Goal: Task Accomplishment & Management: Use online tool/utility

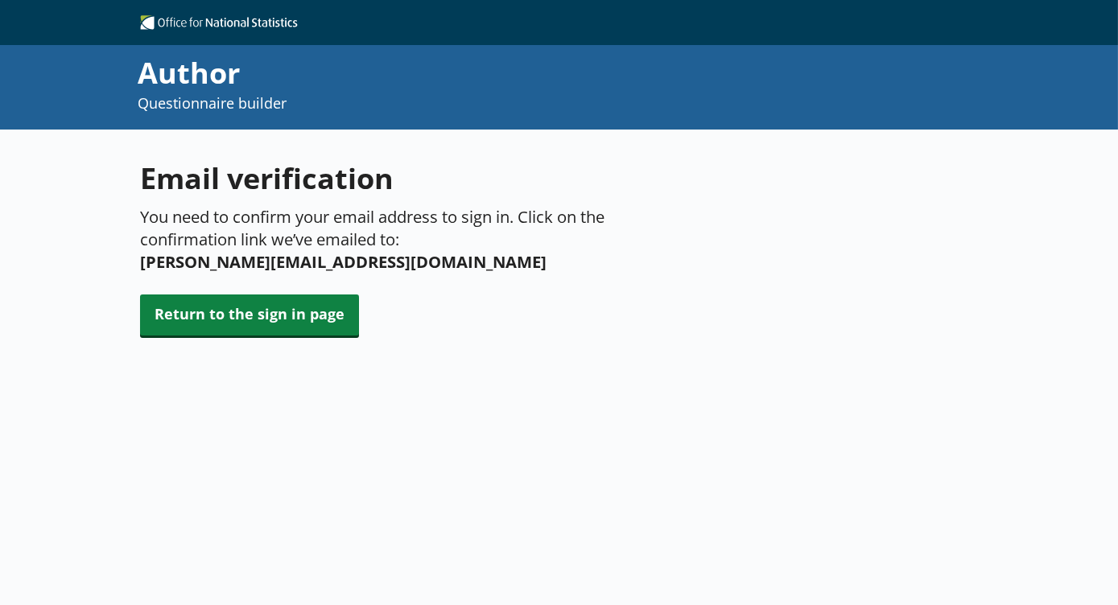
scroll to position [129, 0]
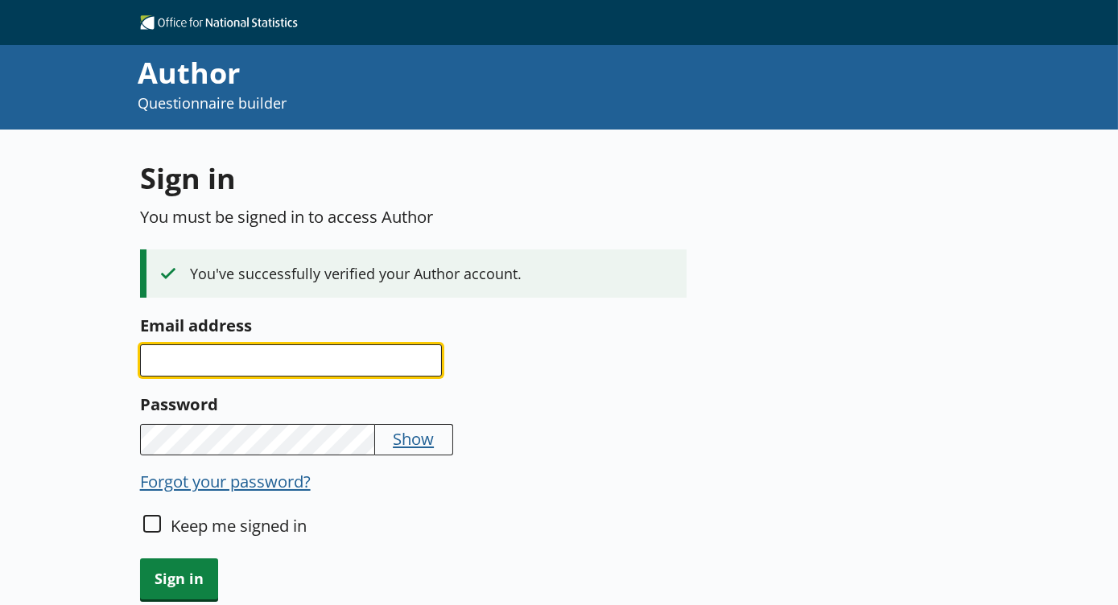
click at [274, 361] on input "Email address" at bounding box center [291, 360] width 302 height 32
type input "[PERSON_NAME][EMAIL_ADDRESS][DOMAIN_NAME]"
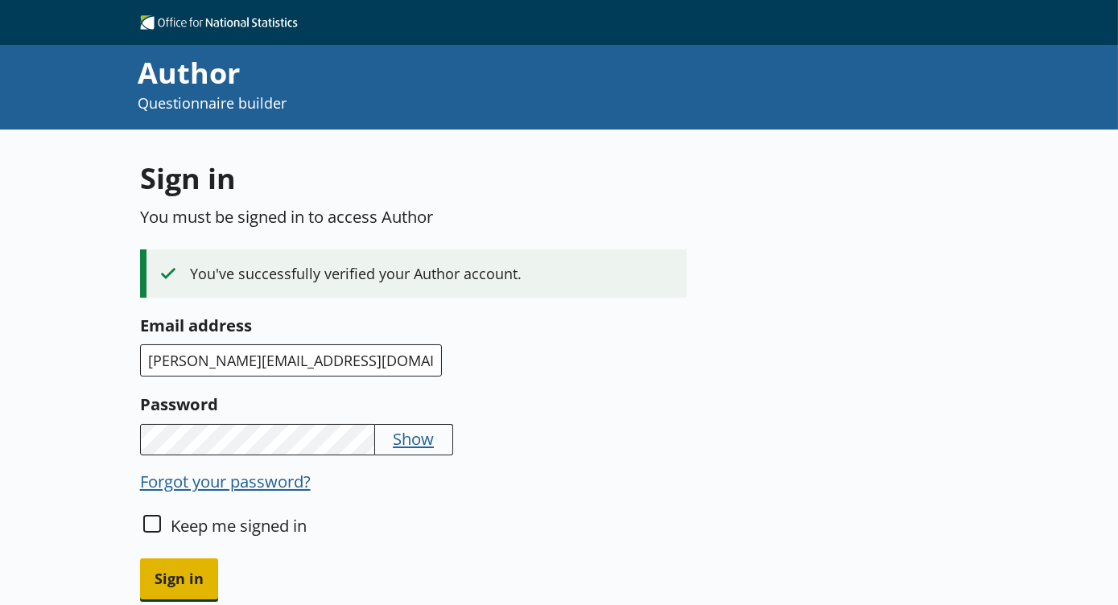
click at [177, 571] on span "Sign in" at bounding box center [179, 578] width 78 height 41
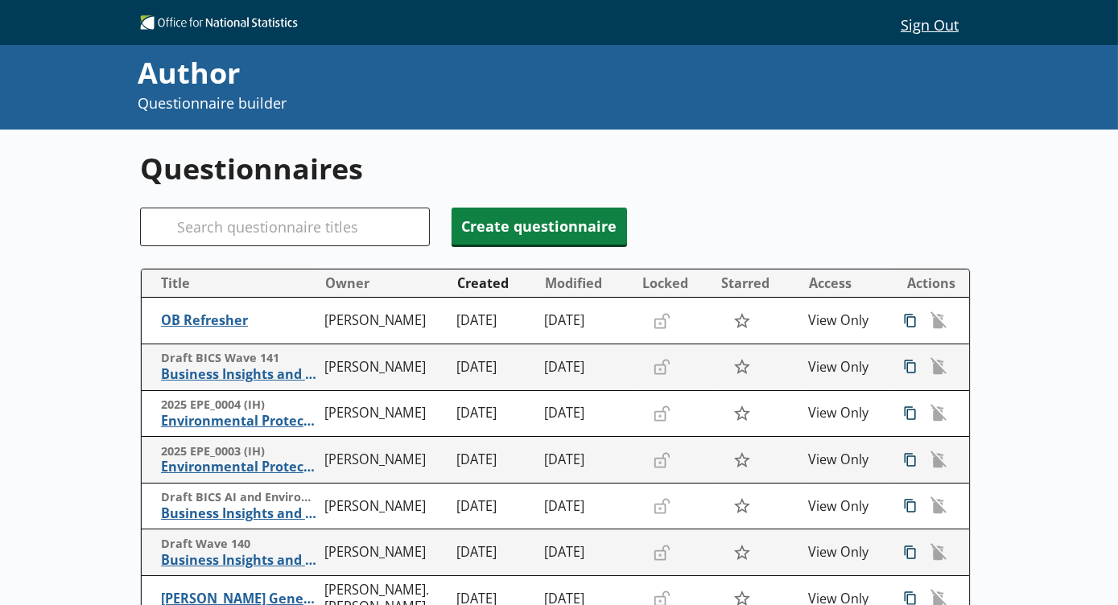
click at [990, 481] on div "Questionnaires Search Create questionnaire Title Owner Created Modified Locked …" at bounding box center [559, 579] width 1118 height 899
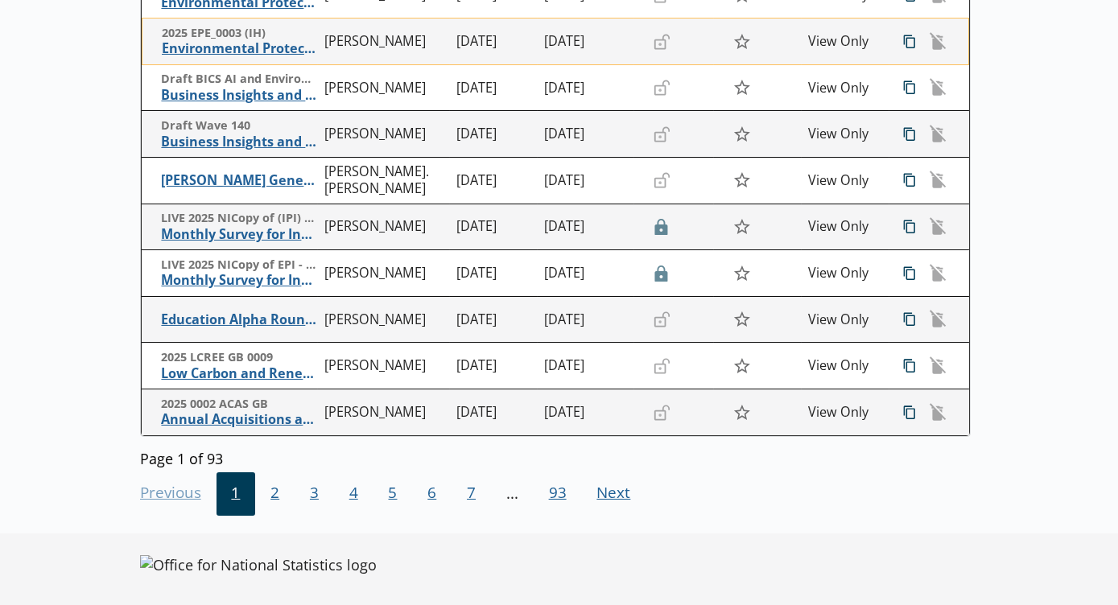
scroll to position [423, 0]
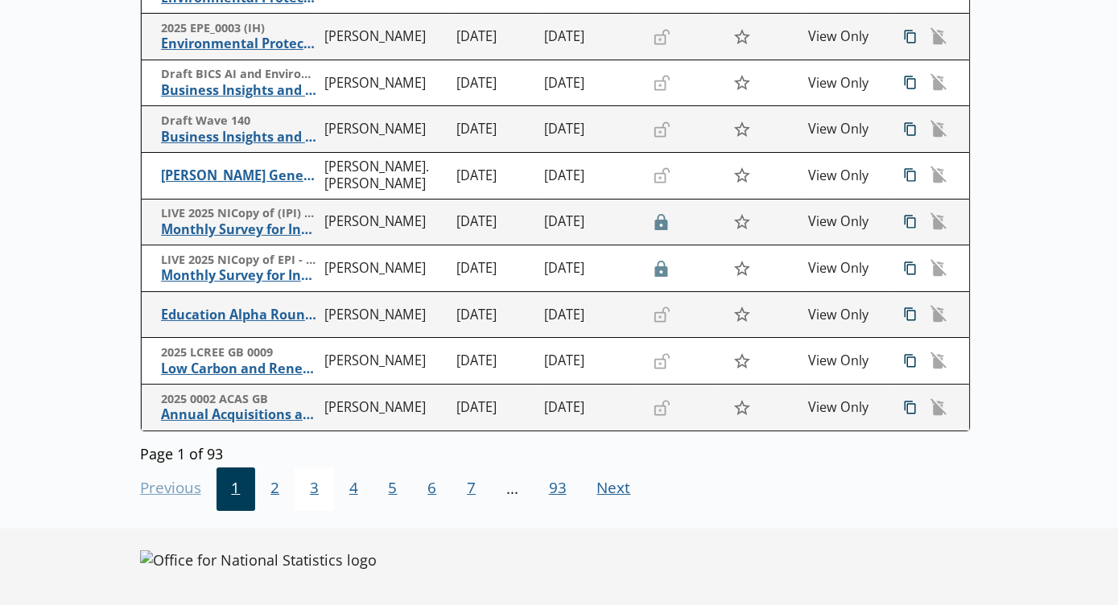
click at [310, 489] on span "3" at bounding box center [313, 488] width 39 height 43
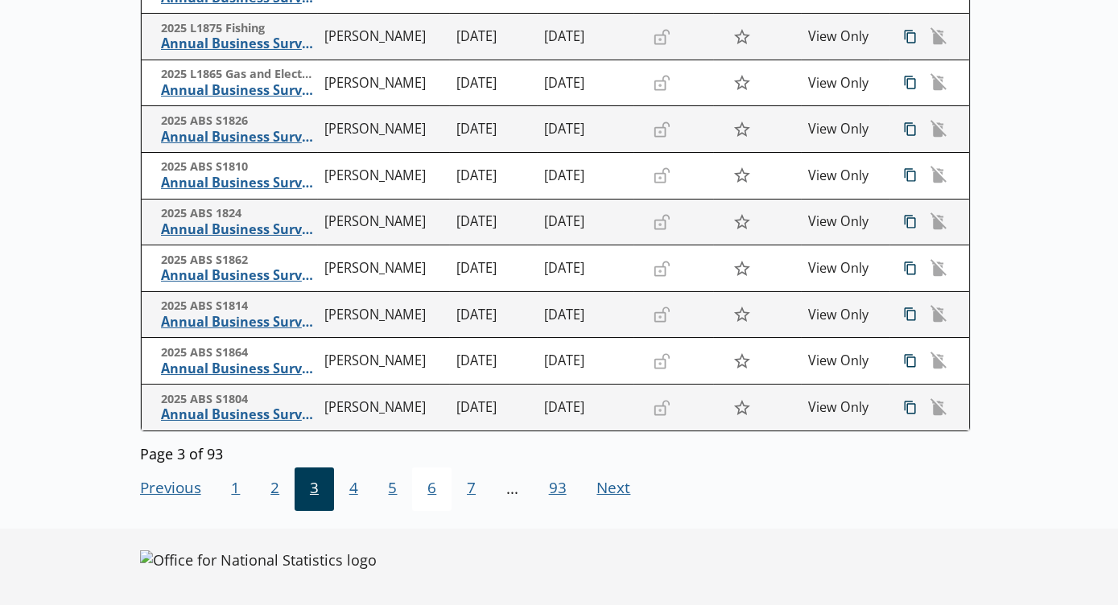
click at [419, 488] on span "6" at bounding box center [431, 488] width 39 height 43
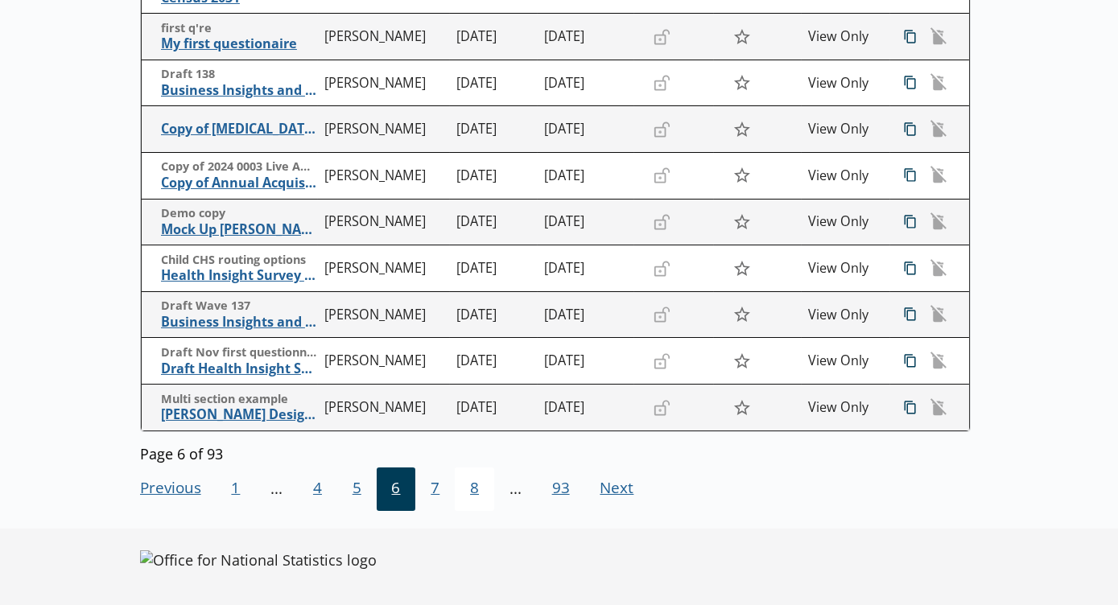
click at [476, 492] on span "8" at bounding box center [474, 488] width 39 height 43
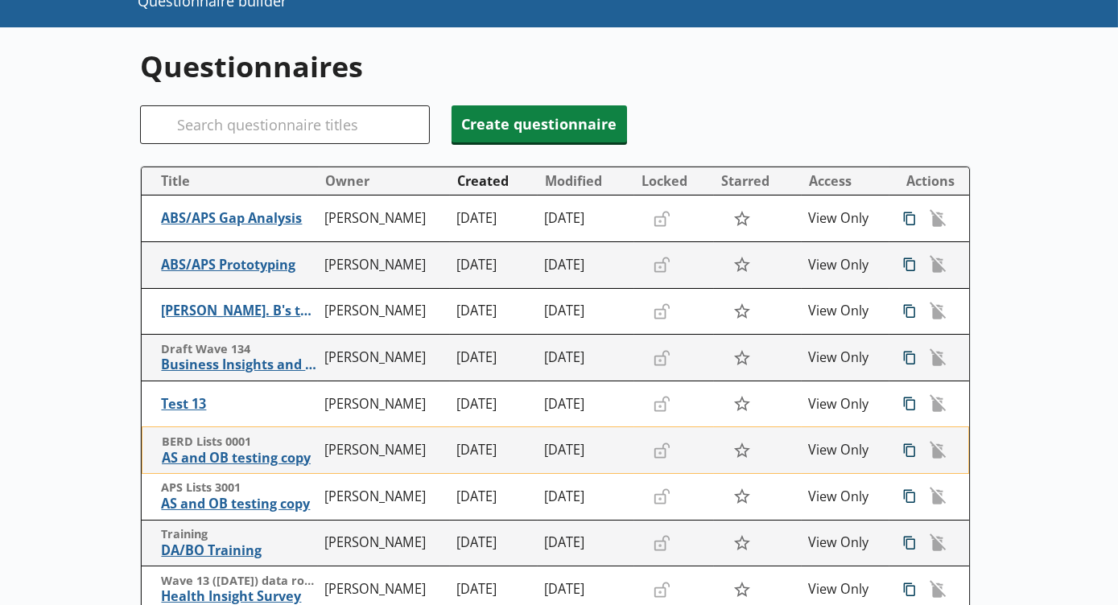
scroll to position [101, 0]
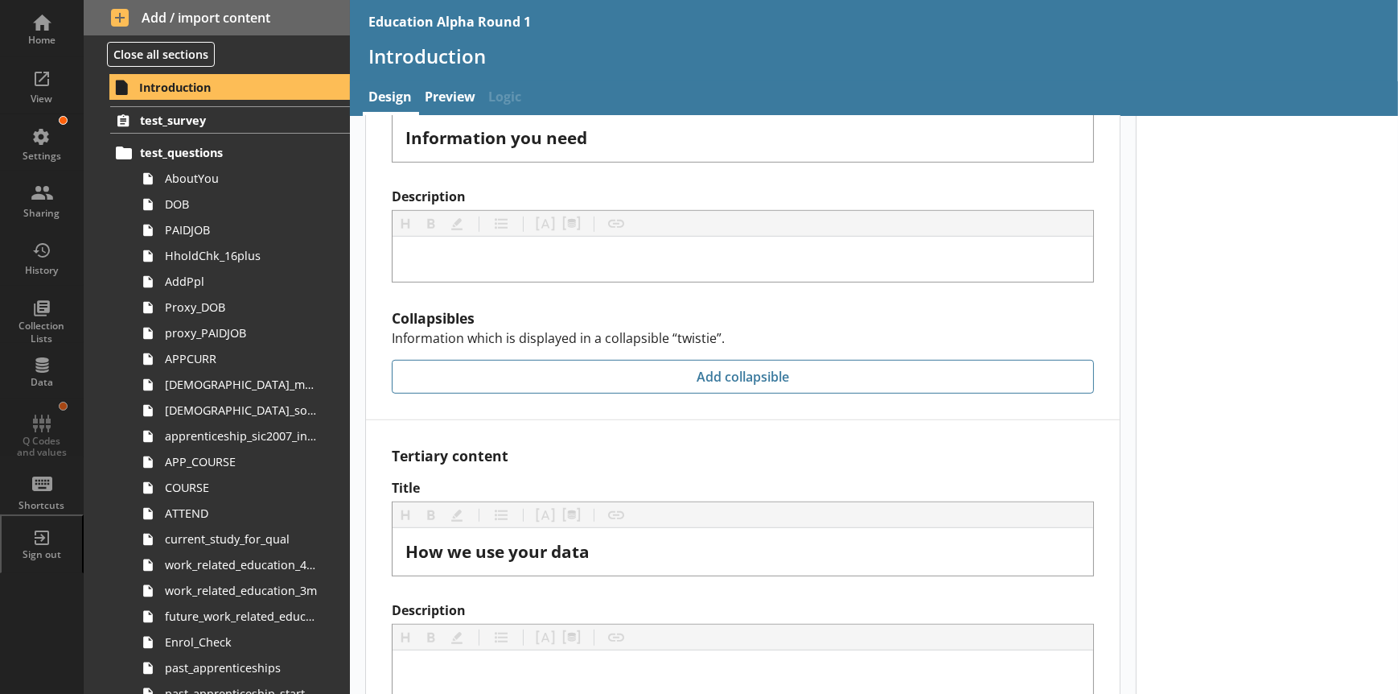
scroll to position [1223, 0]
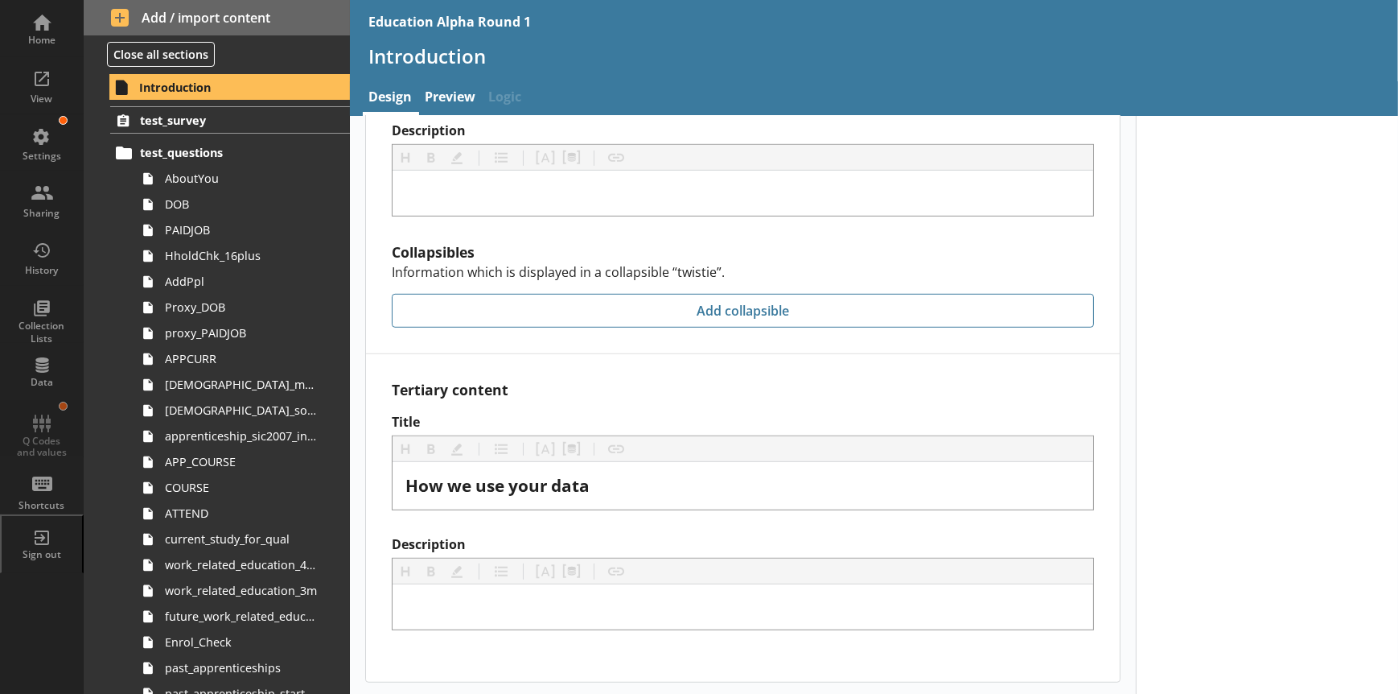
click at [452, 414] on label "Title" at bounding box center [743, 422] width 702 height 17
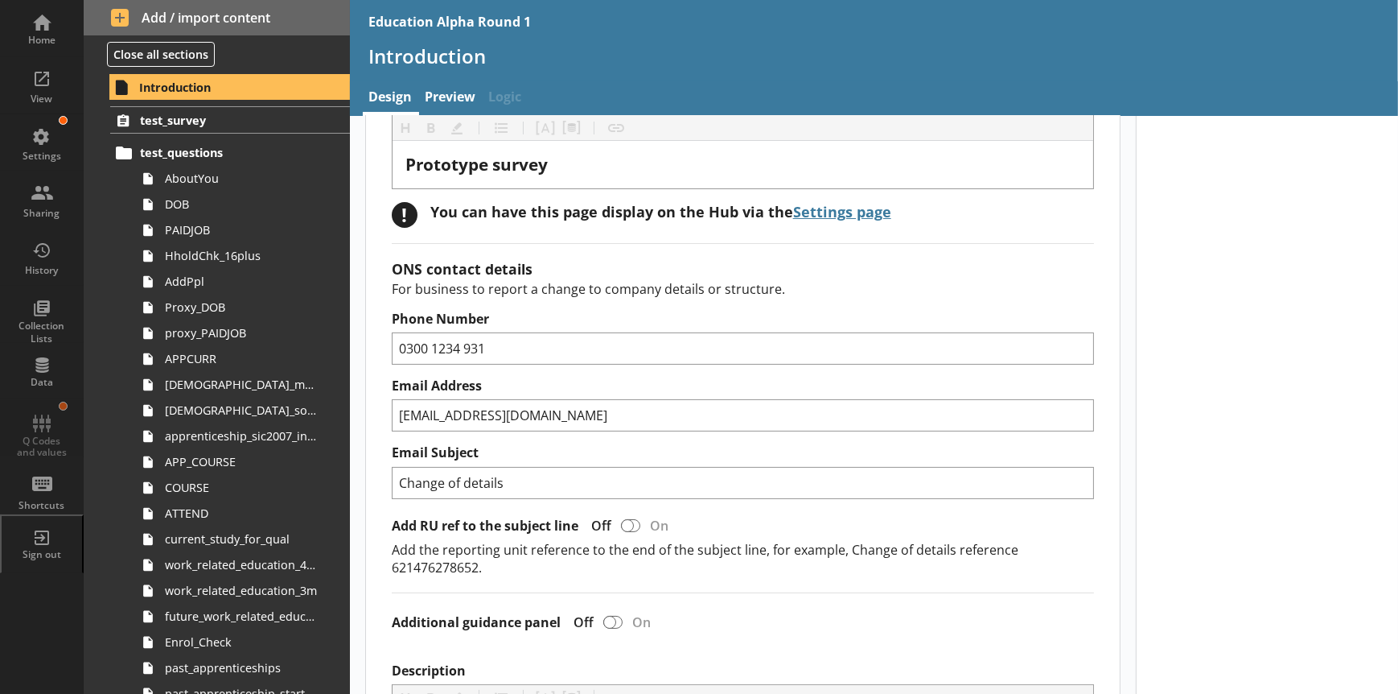
scroll to position [16, 0]
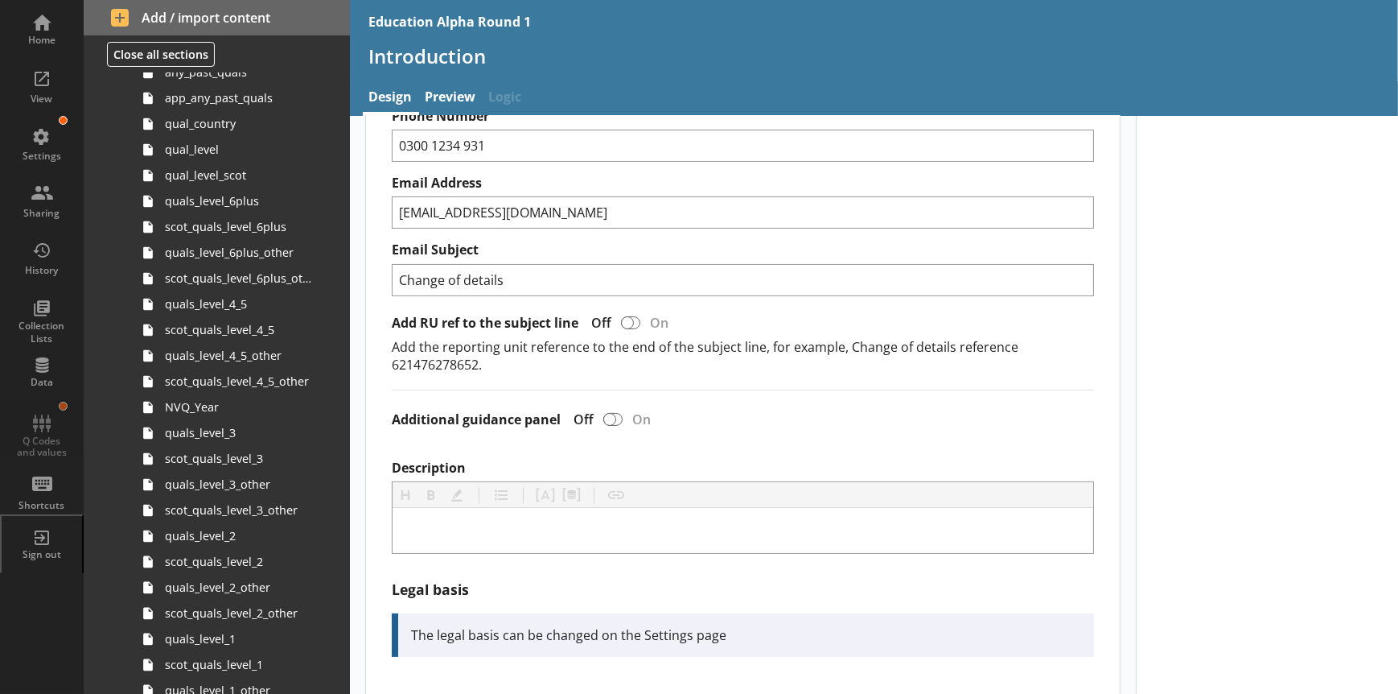
scroll to position [966, 0]
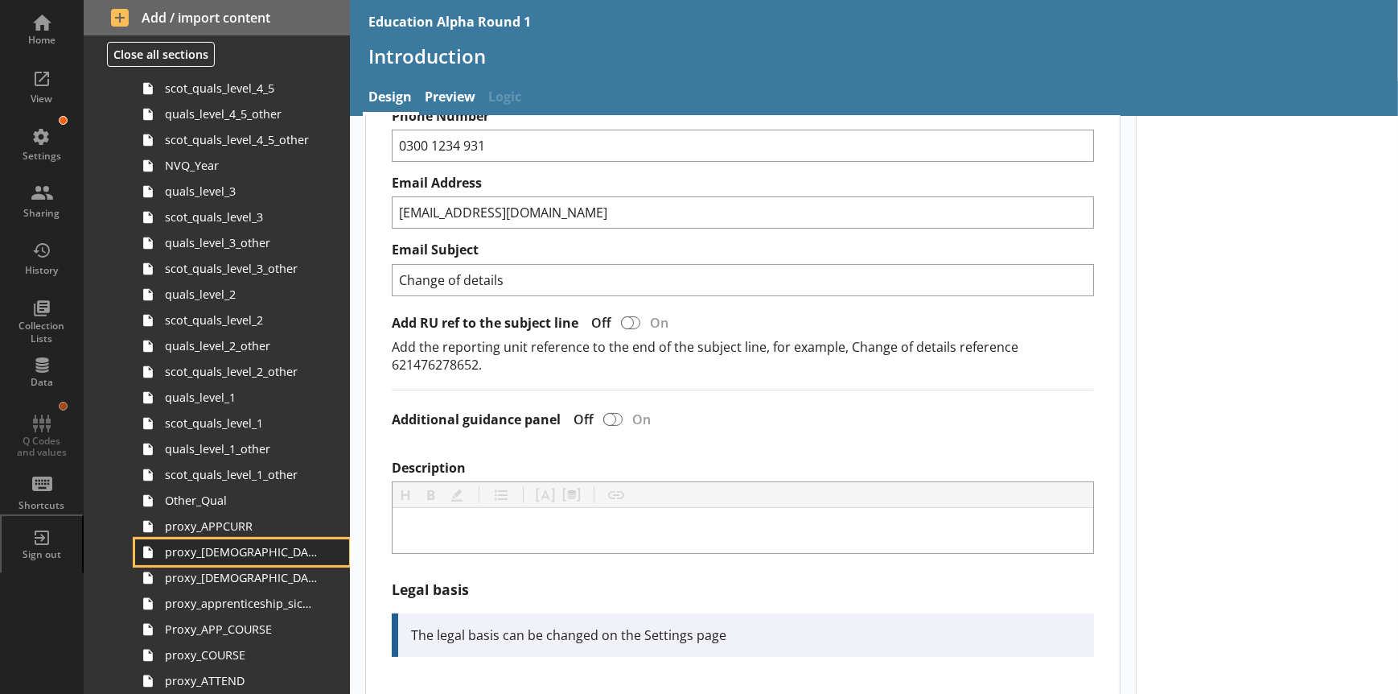
click at [240, 553] on span "proxy_apprenticeship_main_job" at bounding box center [241, 551] width 152 height 15
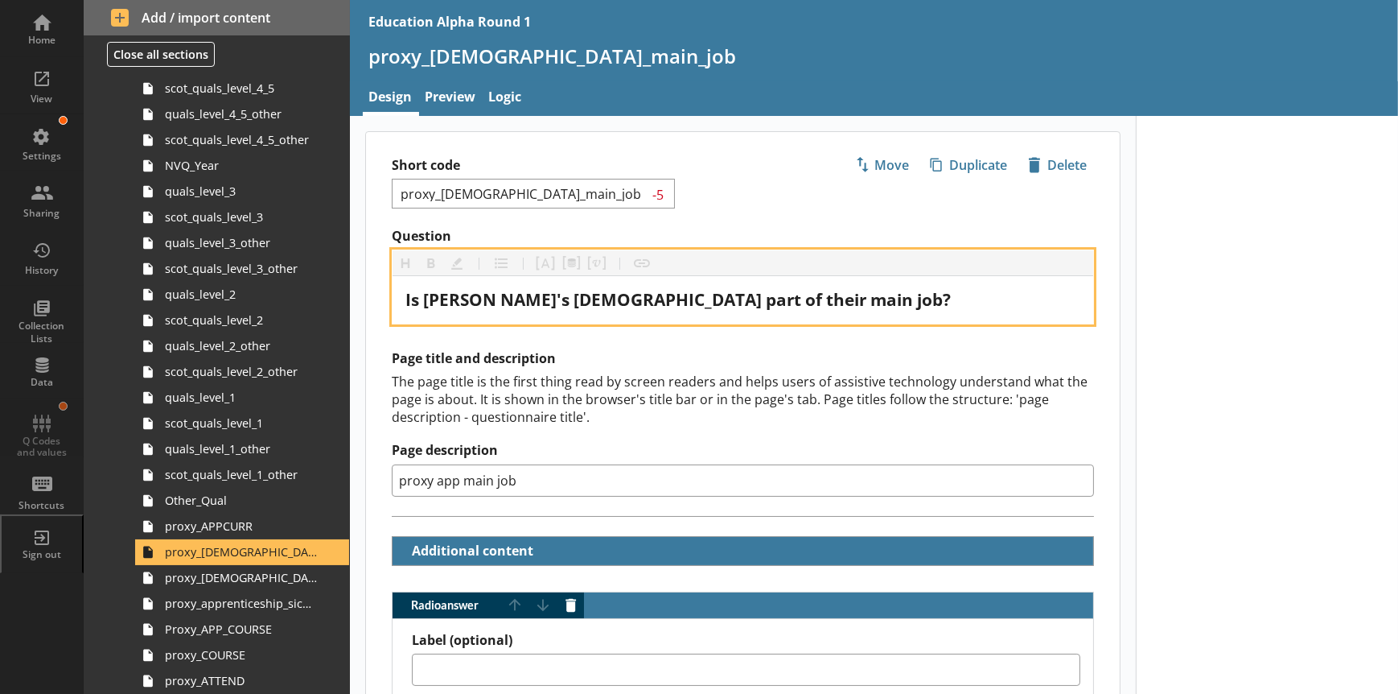
click at [529, 294] on span "Is [PERSON NAME]'s apprenticeship part of their main job?" at bounding box center [679, 299] width 546 height 23
click at [579, 299] on span "Is [PERSON NAME]'s apprenticeship part of their main job?" at bounding box center [679, 299] width 546 height 23
click at [556, 296] on span "Is [PERSON NAME]'s apprenticeship part of their main job?" at bounding box center [679, 299] width 546 height 23
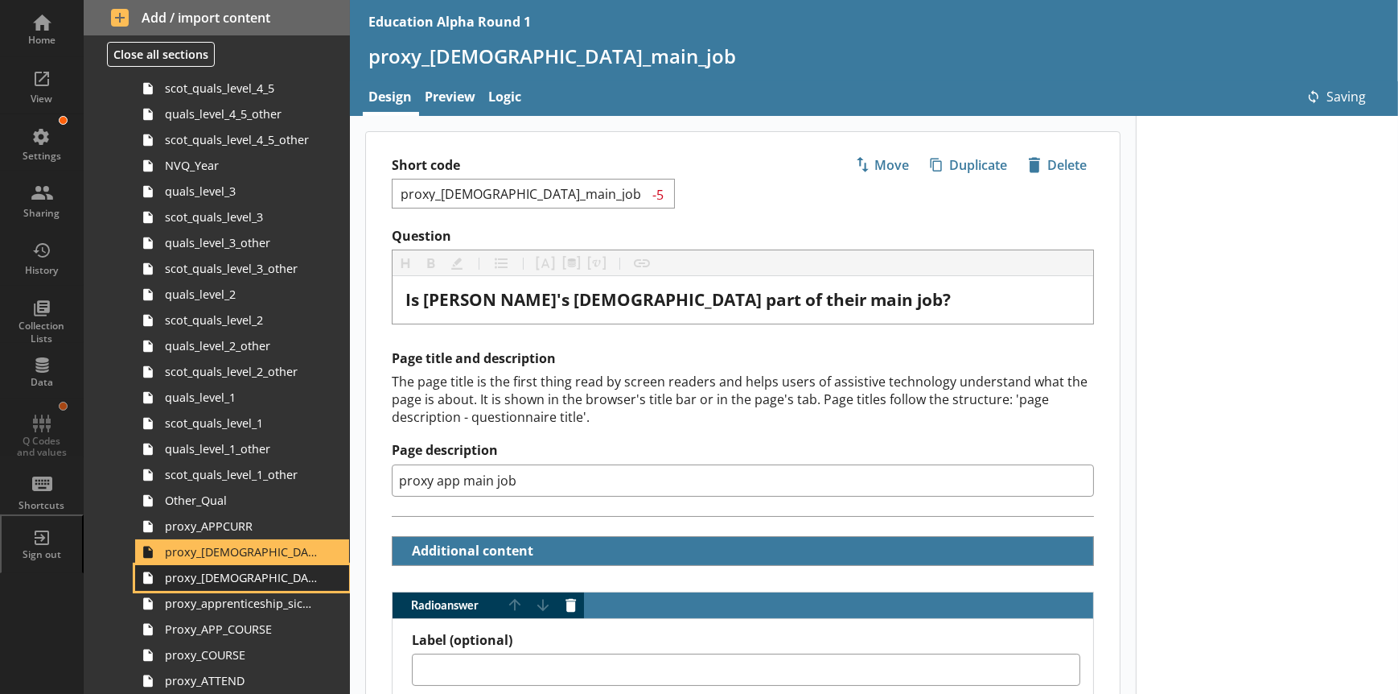
click at [229, 577] on span "proxy_apprenticeship_soc2020_job_title" at bounding box center [241, 577] width 152 height 15
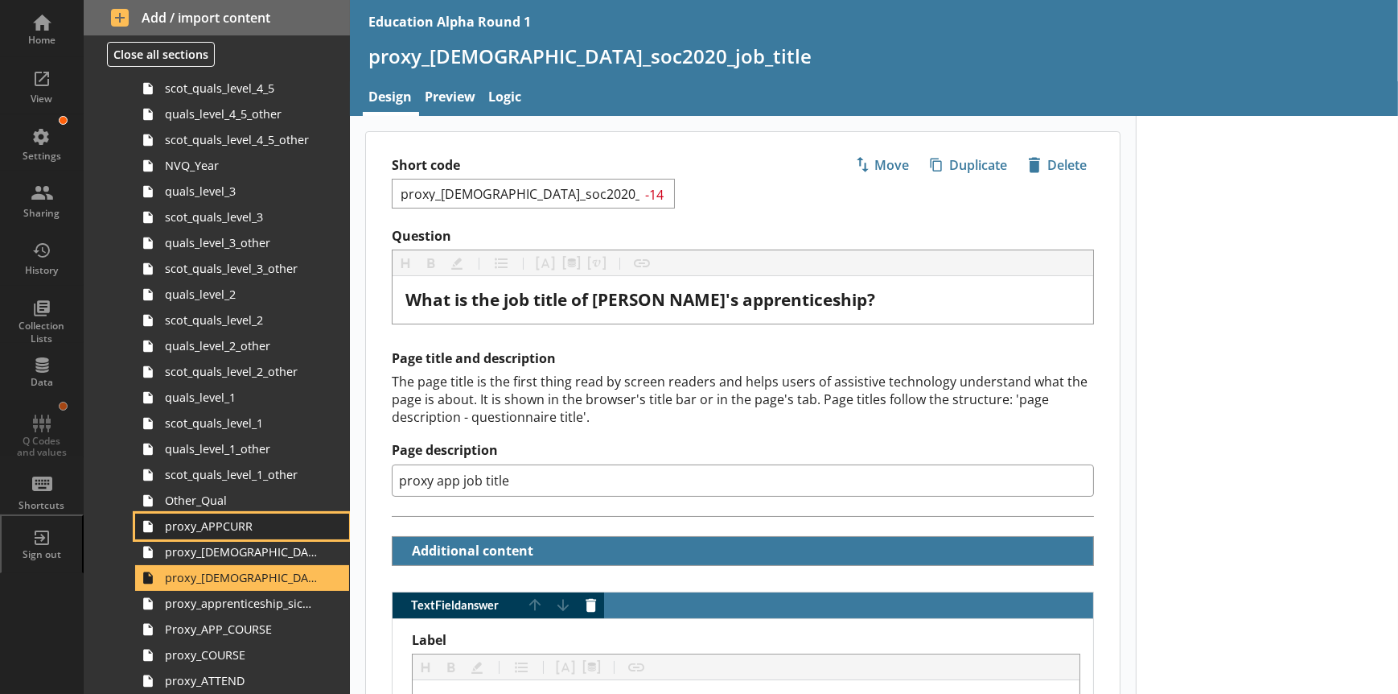
click at [223, 533] on link "proxy_APPCURR" at bounding box center [242, 526] width 214 height 26
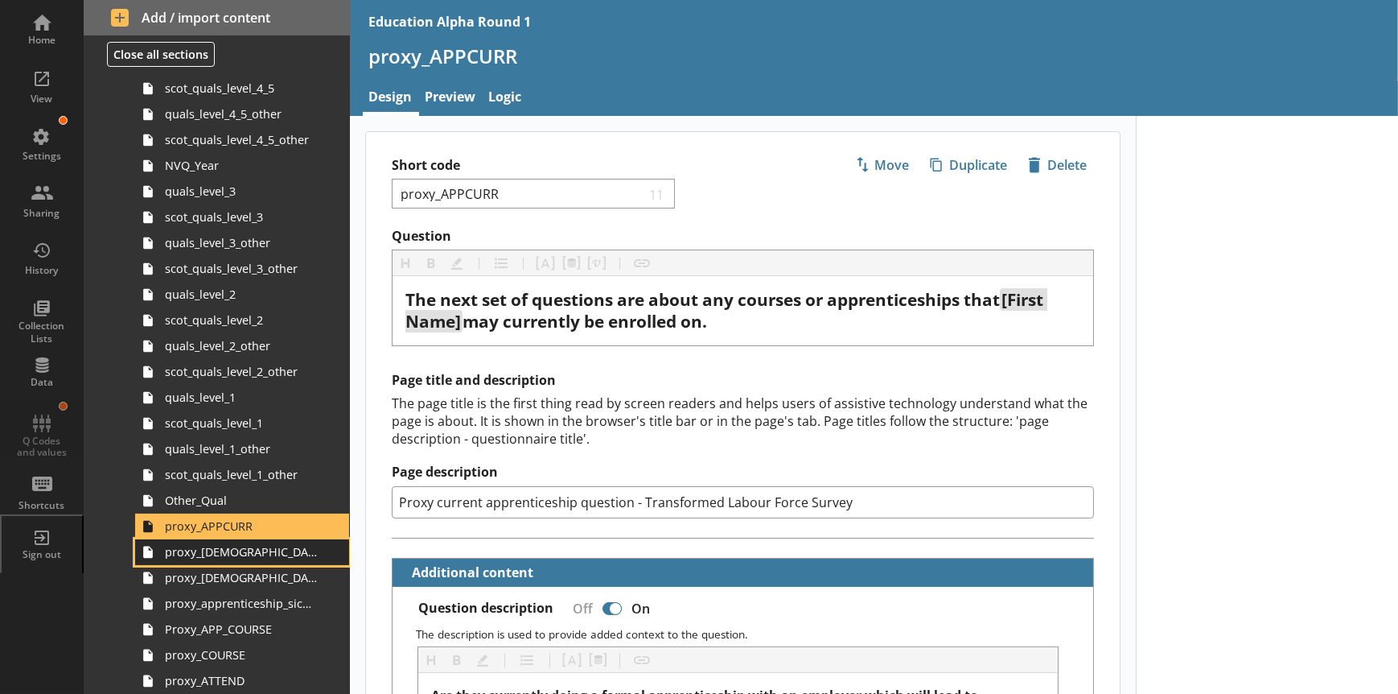
click at [236, 561] on link "proxy_apprenticeship_main_job" at bounding box center [242, 552] width 214 height 26
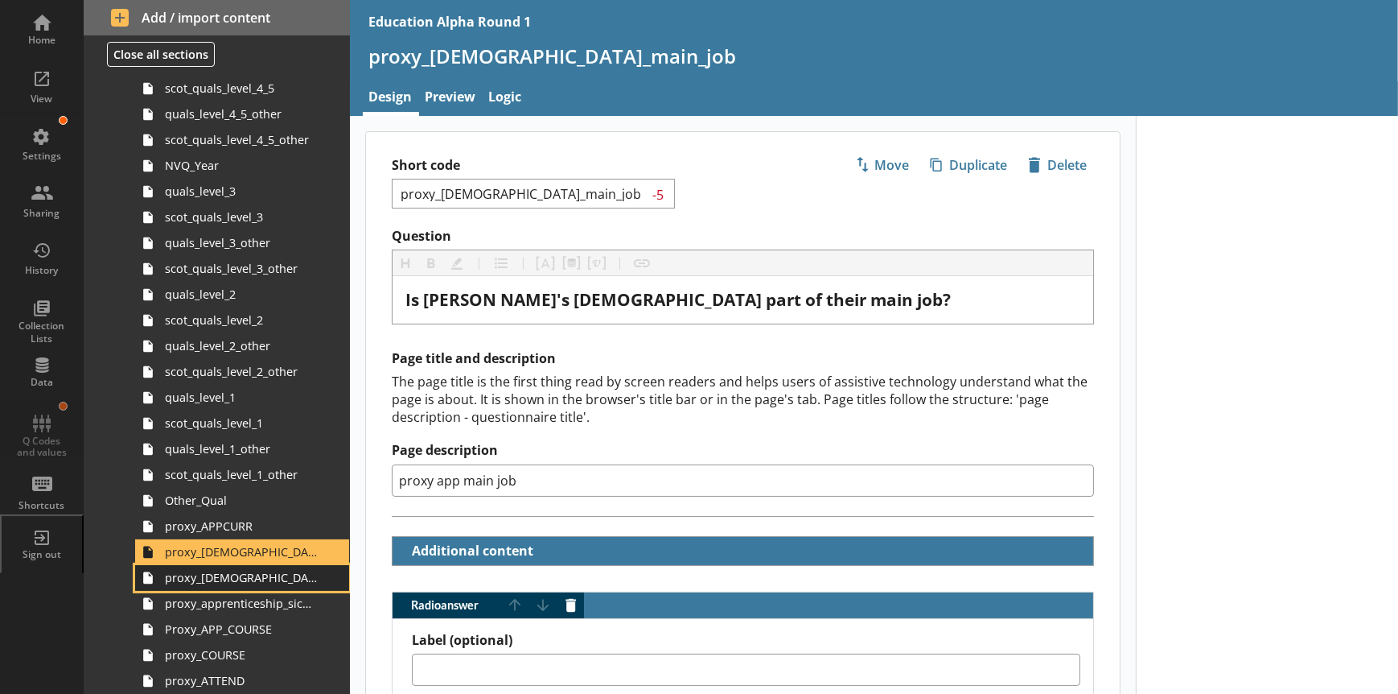
click at [246, 579] on span "proxy_apprenticeship_soc2020_job_title" at bounding box center [241, 577] width 152 height 15
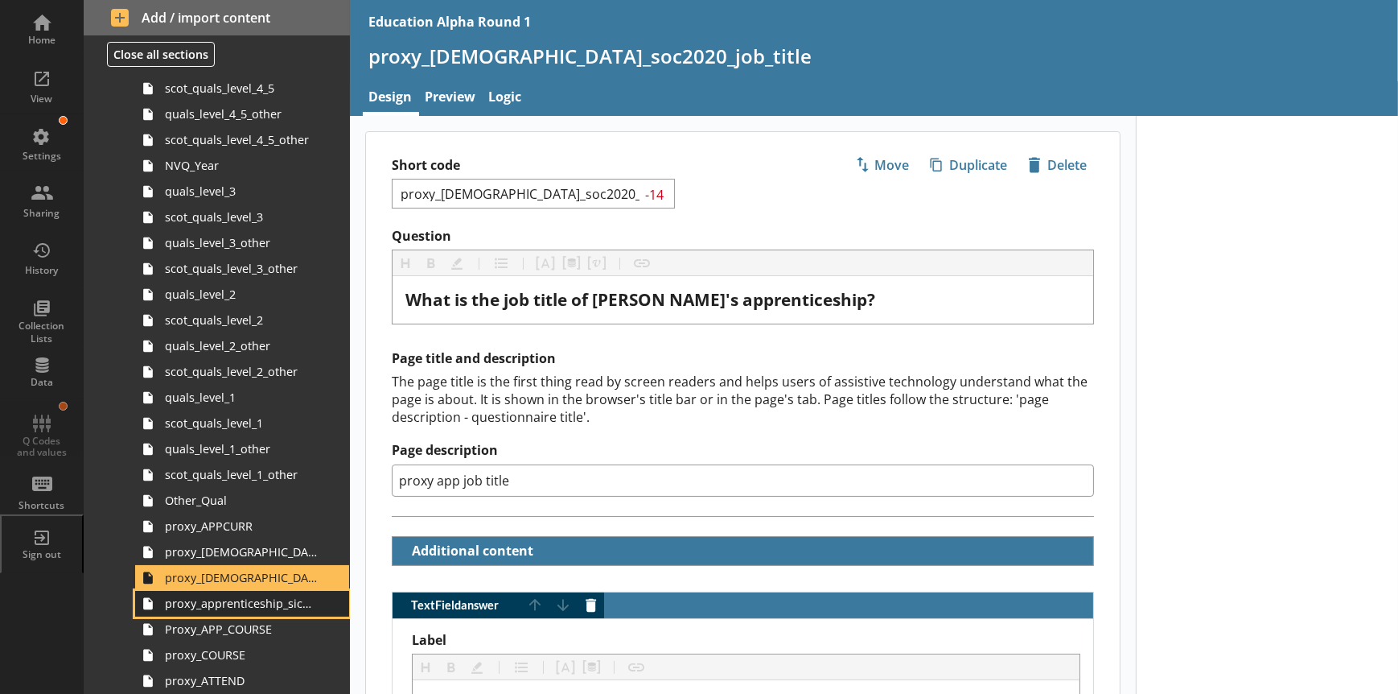
click at [256, 604] on span "proxy_apprenticeship_sic2007_industry" at bounding box center [241, 602] width 152 height 15
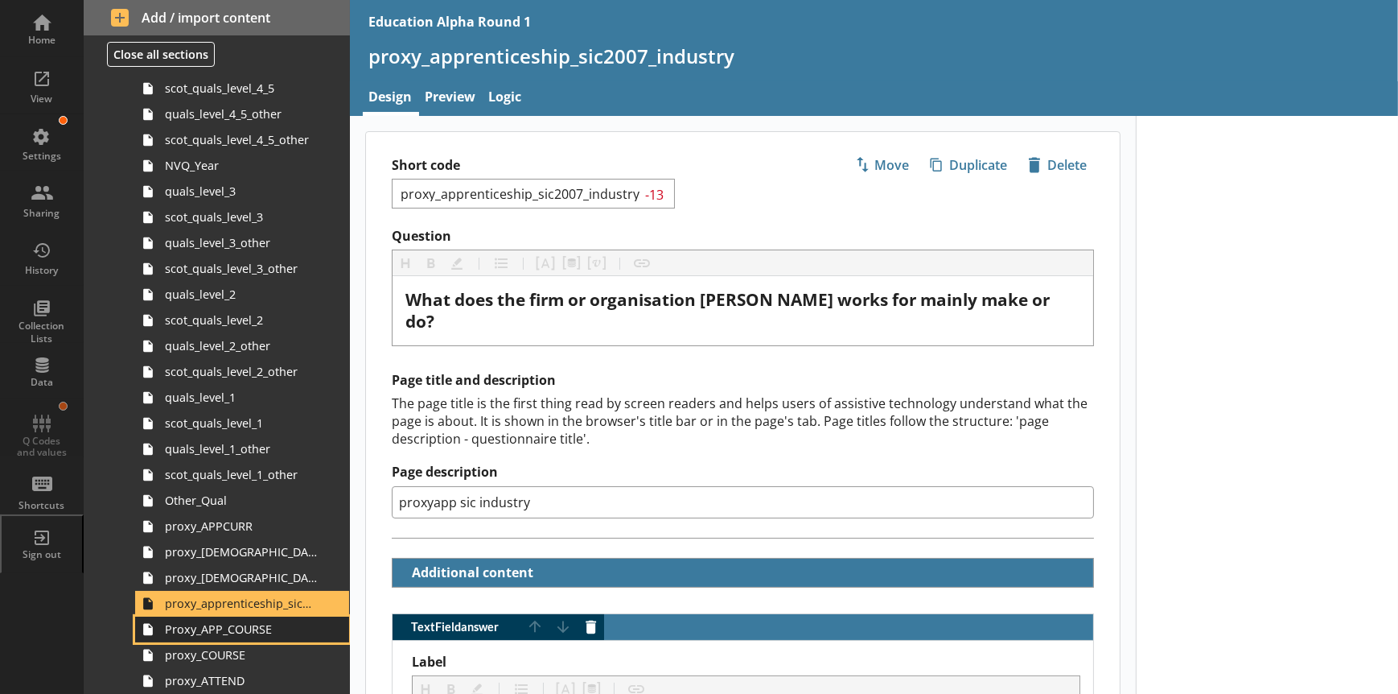
click at [257, 632] on span "Proxy_APP_COURSE" at bounding box center [241, 628] width 152 height 15
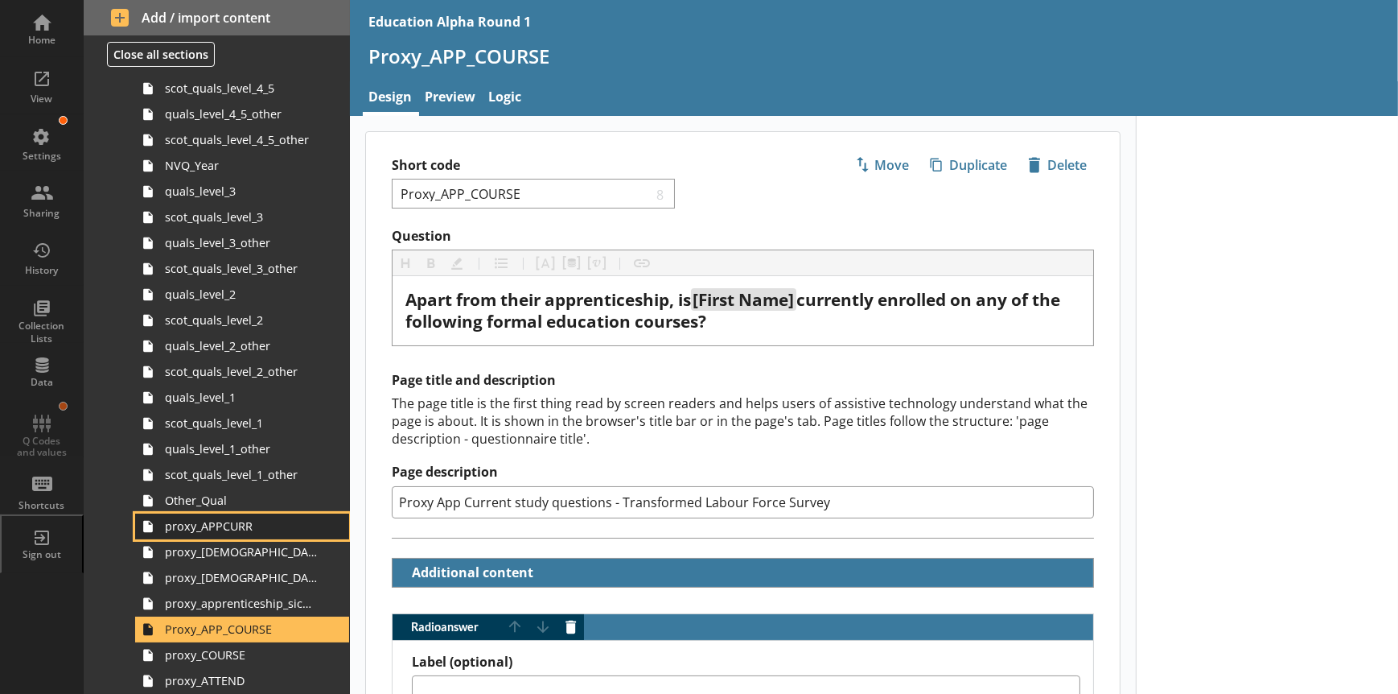
click at [240, 526] on span "proxy_APPCURR" at bounding box center [241, 525] width 152 height 15
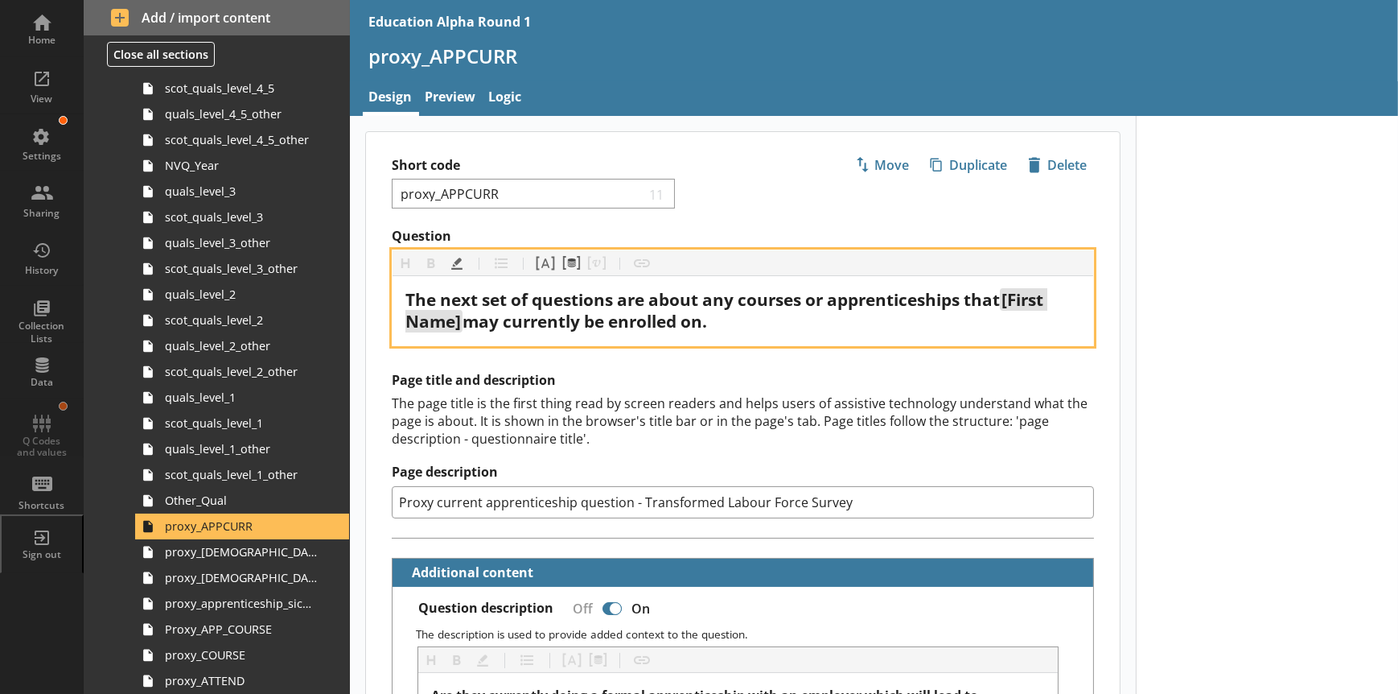
click at [431, 317] on span "[First Name]" at bounding box center [727, 310] width 643 height 44
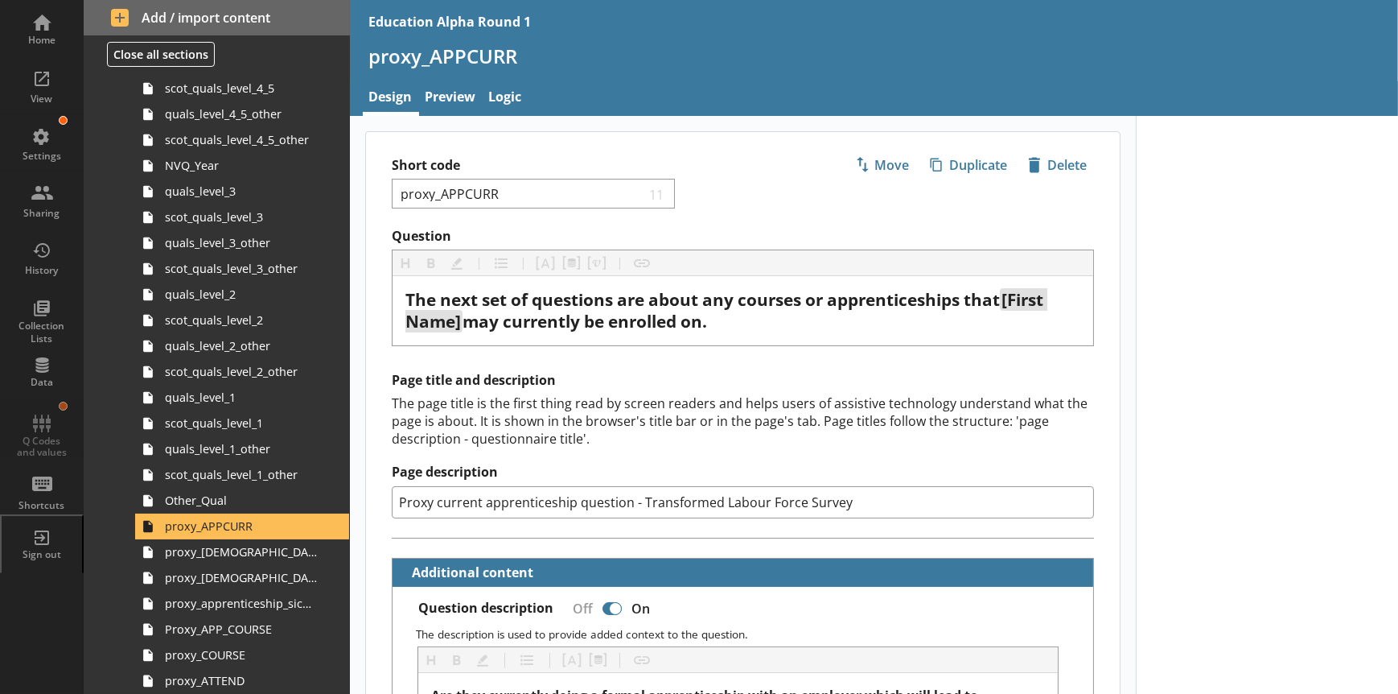
click at [599, 444] on div "The page title is the first thing read by screen readers and helps users of ass…" at bounding box center [743, 420] width 702 height 53
click at [239, 554] on span "proxy_apprenticeship_main_job" at bounding box center [241, 551] width 152 height 15
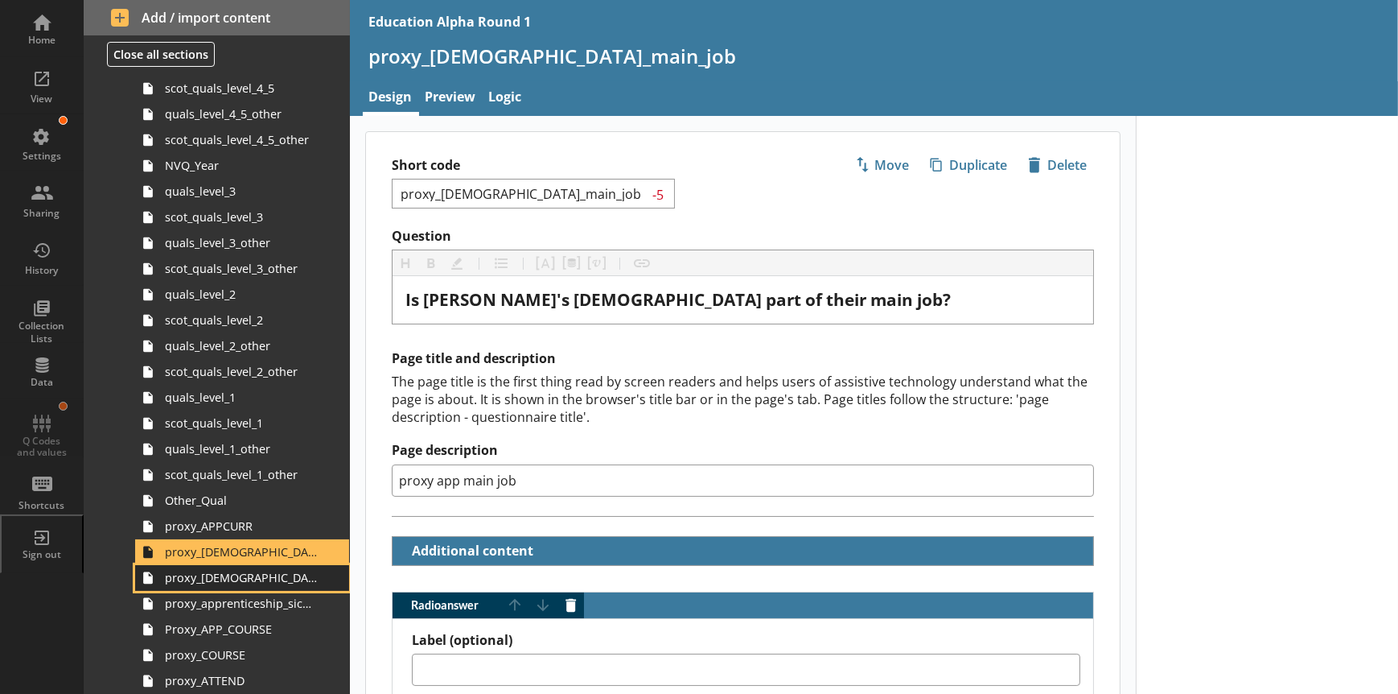
click at [256, 579] on span "proxy_apprenticeship_soc2020_job_title" at bounding box center [241, 577] width 152 height 15
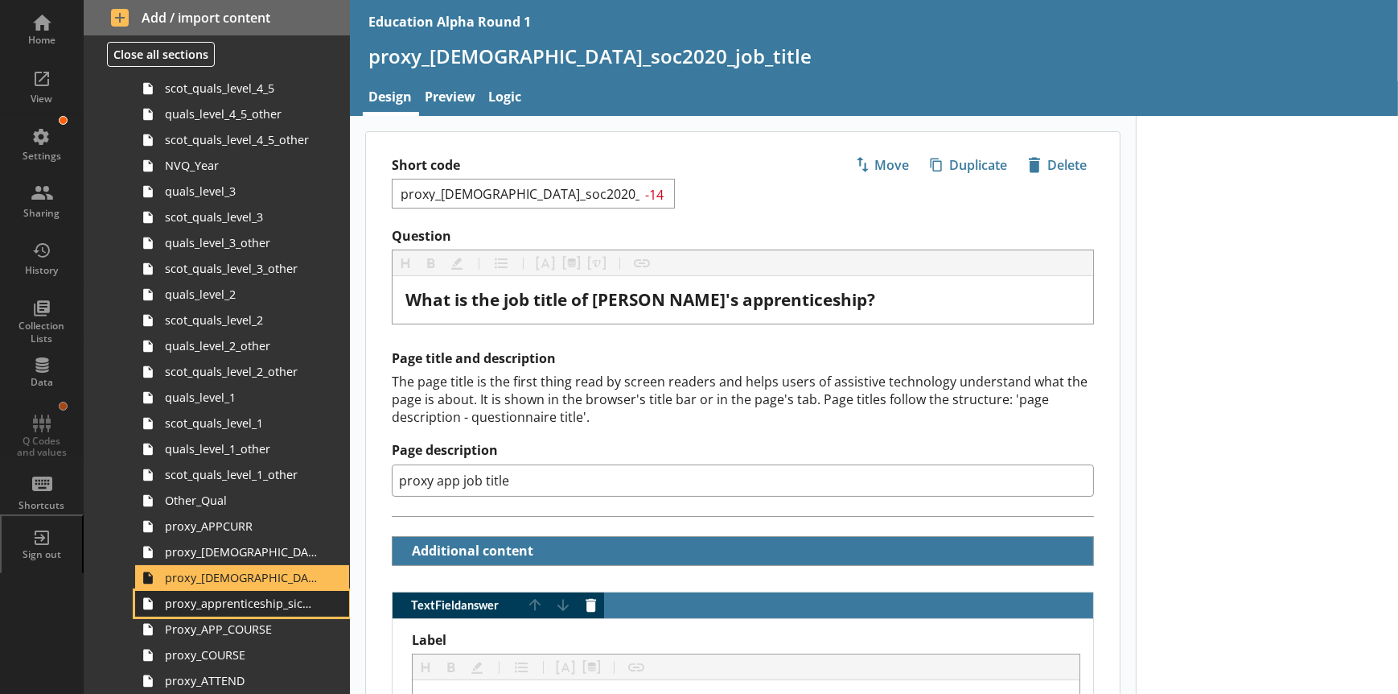
click at [256, 607] on span "proxy_apprenticeship_sic2007_industry" at bounding box center [241, 602] width 152 height 15
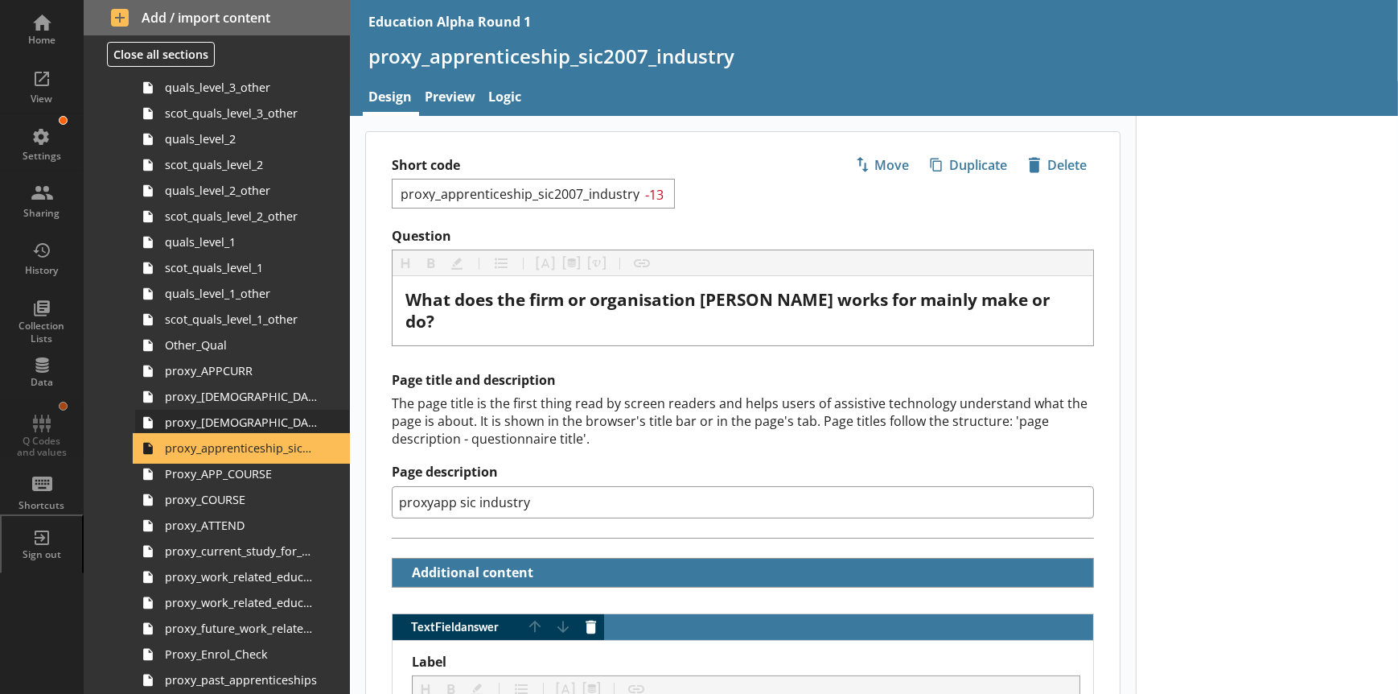
scroll to position [1126, 0]
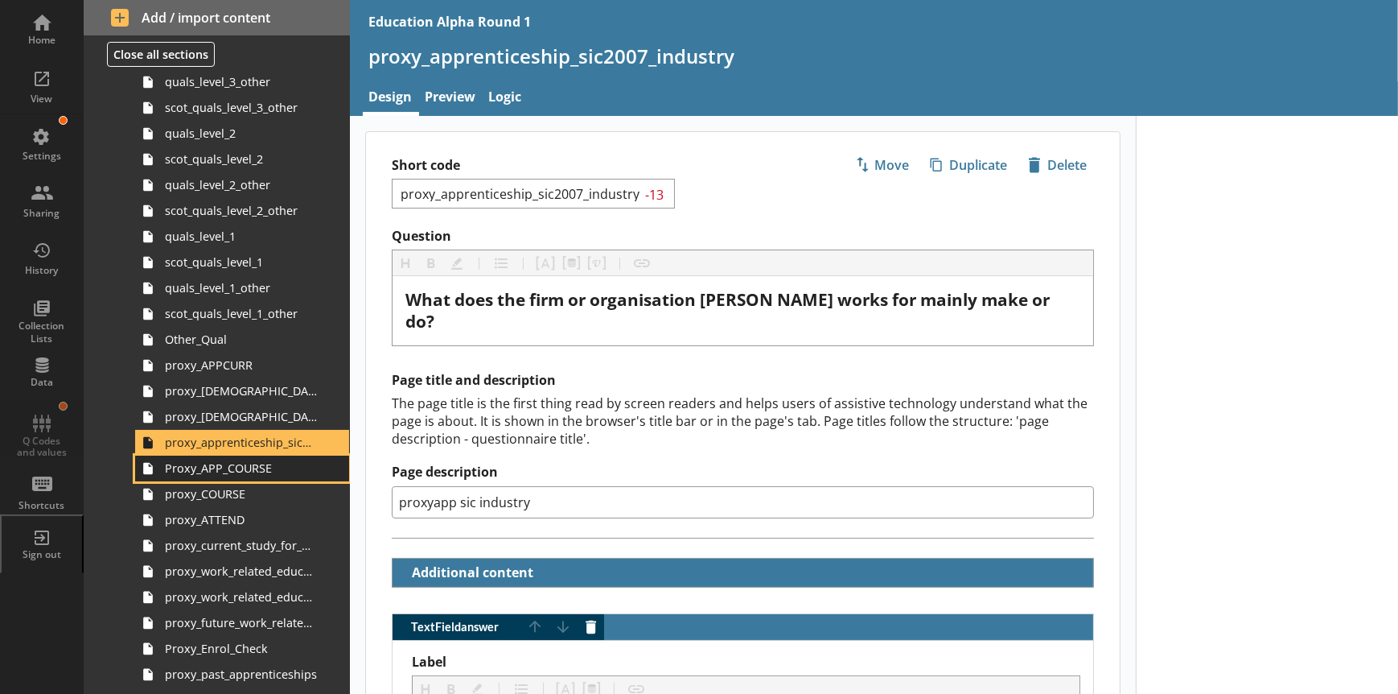
click at [233, 473] on span "Proxy_APP_COURSE" at bounding box center [241, 467] width 152 height 15
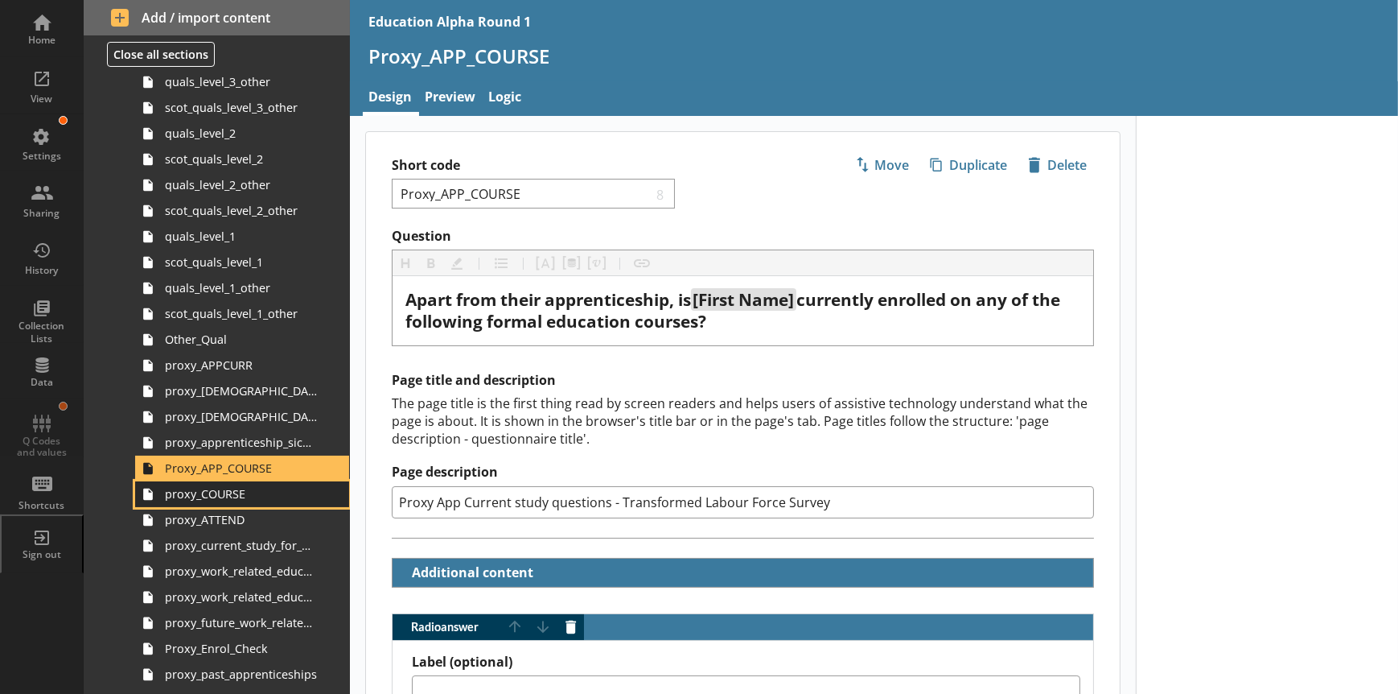
click at [238, 497] on span "proxy_COURSE" at bounding box center [241, 493] width 152 height 15
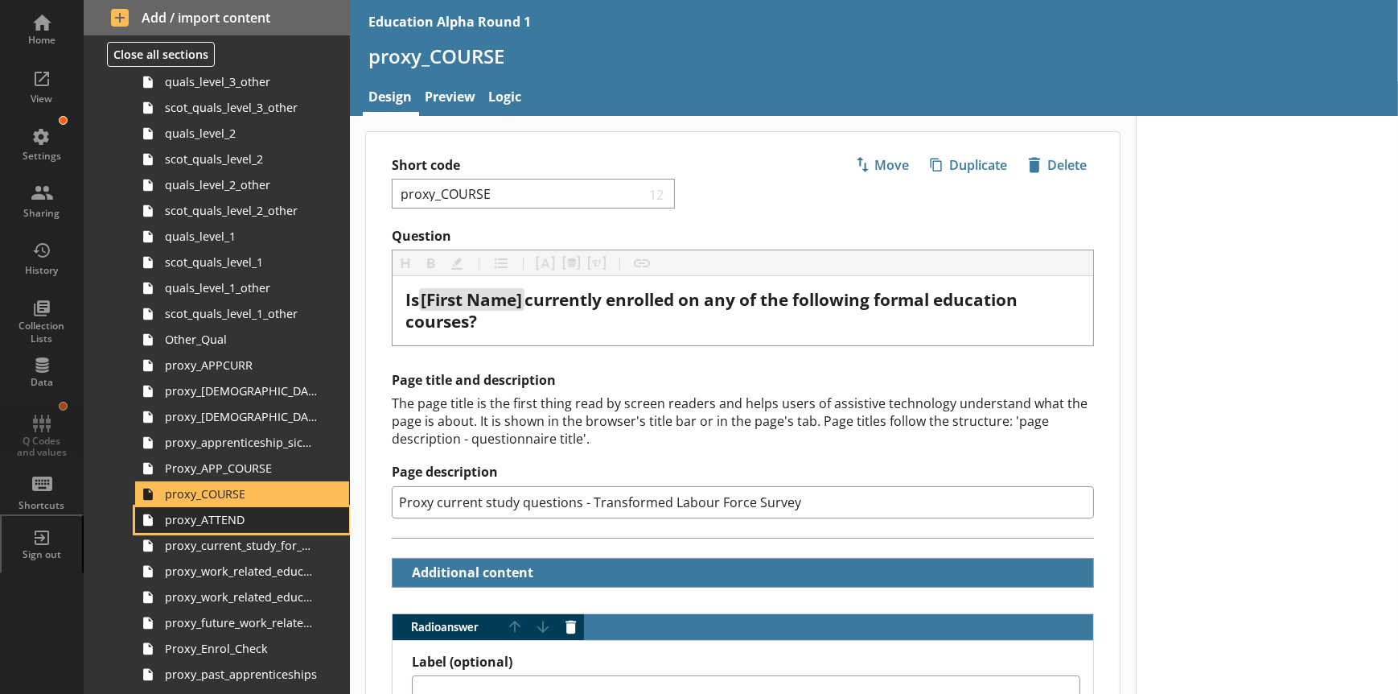
click at [241, 523] on span "proxy_ATTEND" at bounding box center [241, 519] width 152 height 15
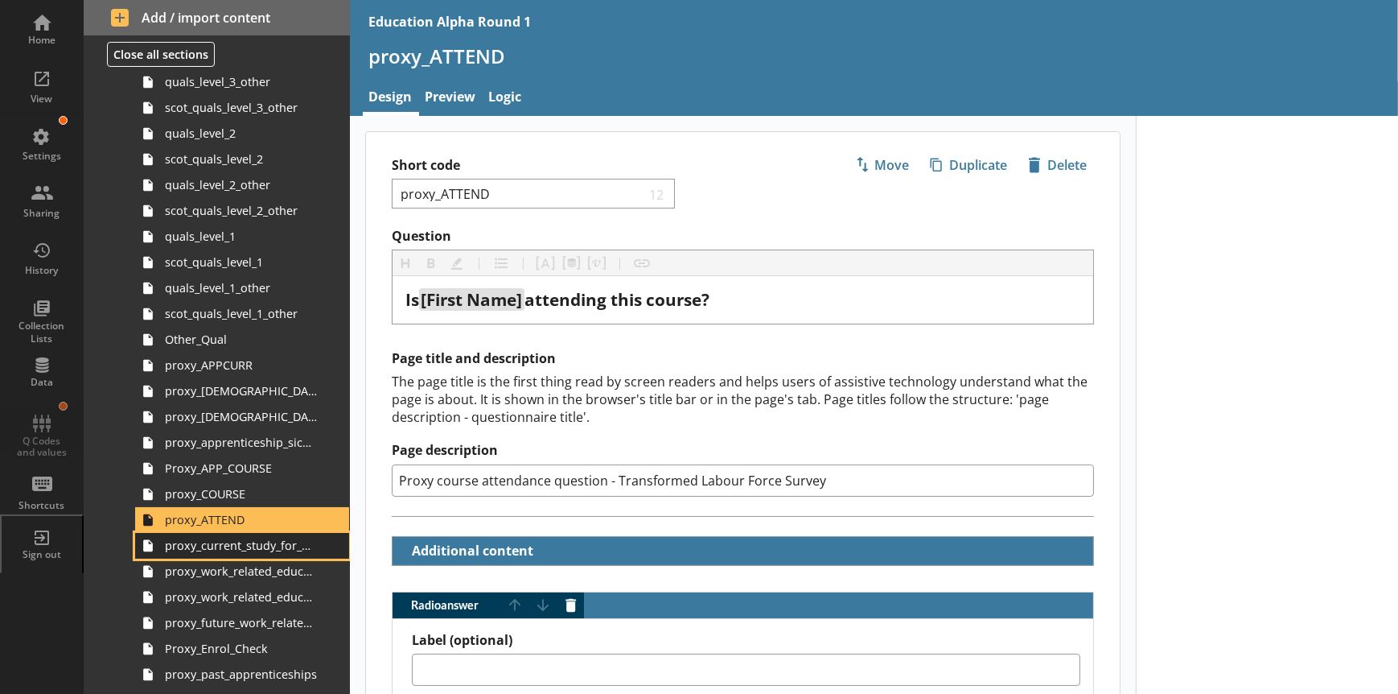
click at [248, 544] on span "proxy_current_study_for_qual" at bounding box center [241, 544] width 152 height 15
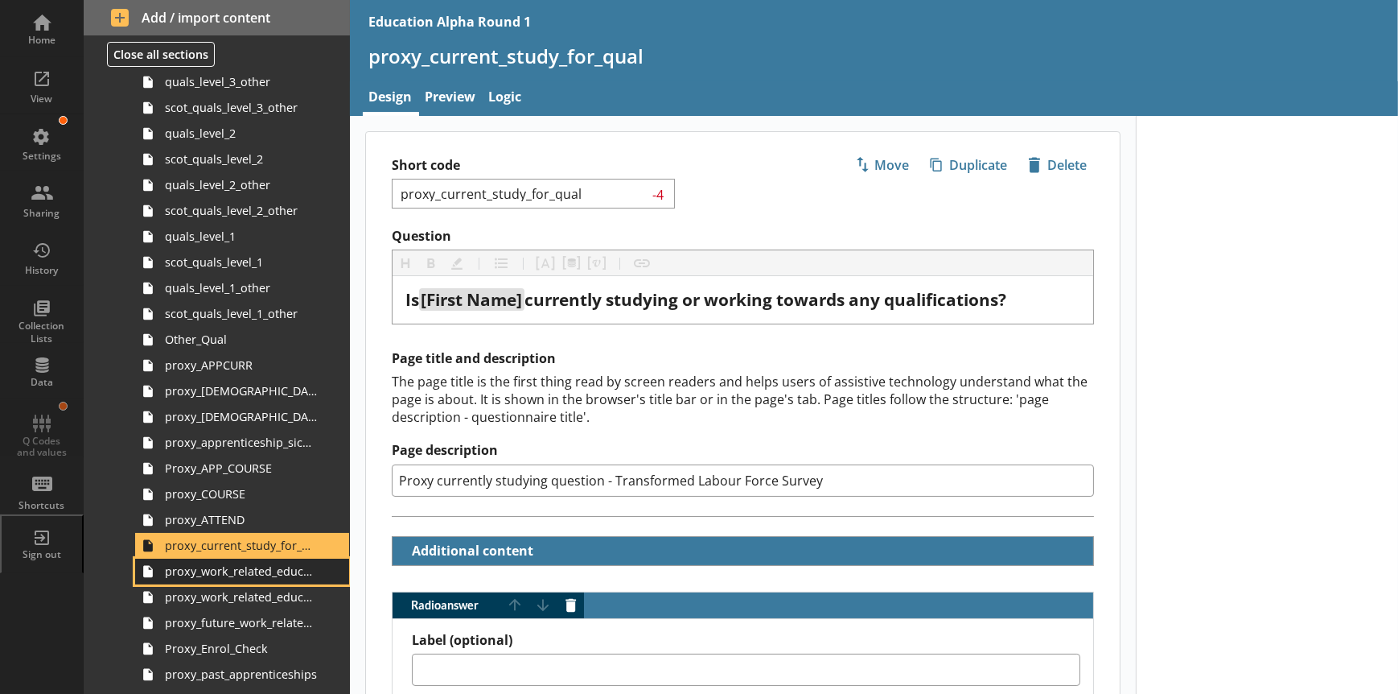
click at [256, 571] on span "proxy_work_related_education_3m" at bounding box center [241, 570] width 152 height 15
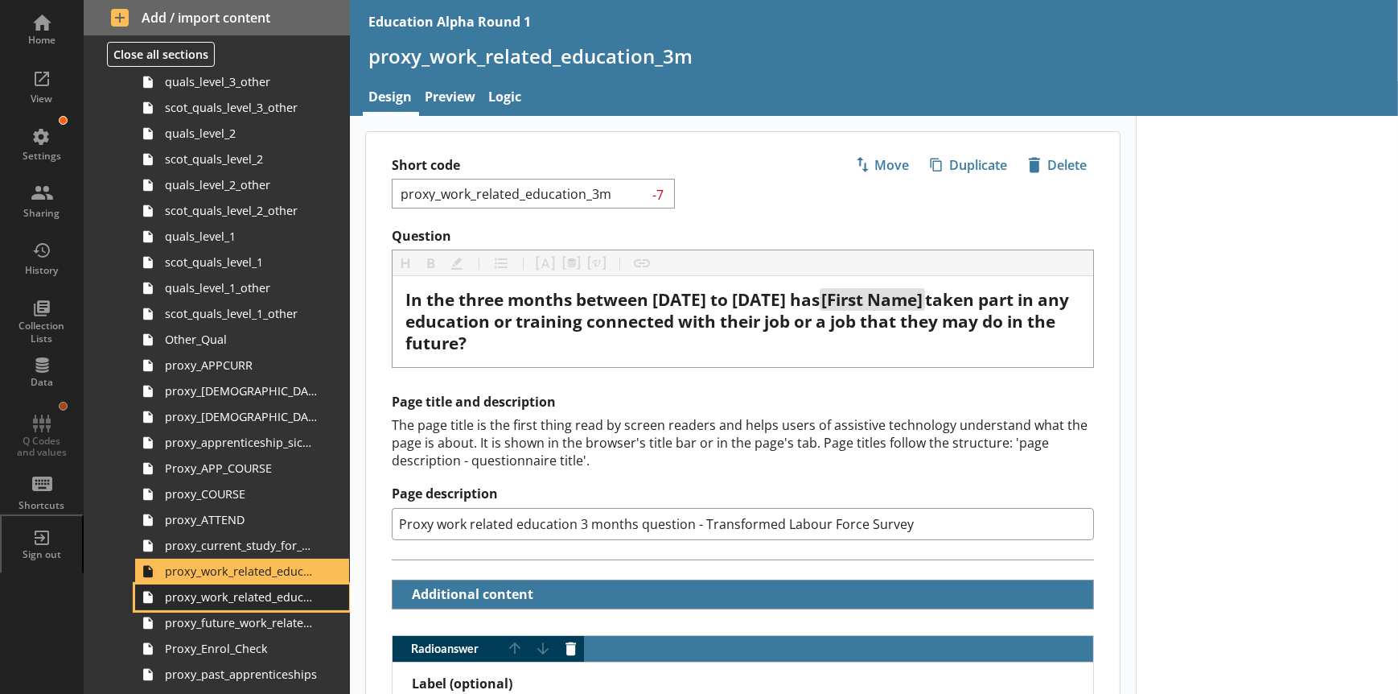
click at [261, 603] on span "proxy_work_related_education_4weeks" at bounding box center [241, 596] width 152 height 15
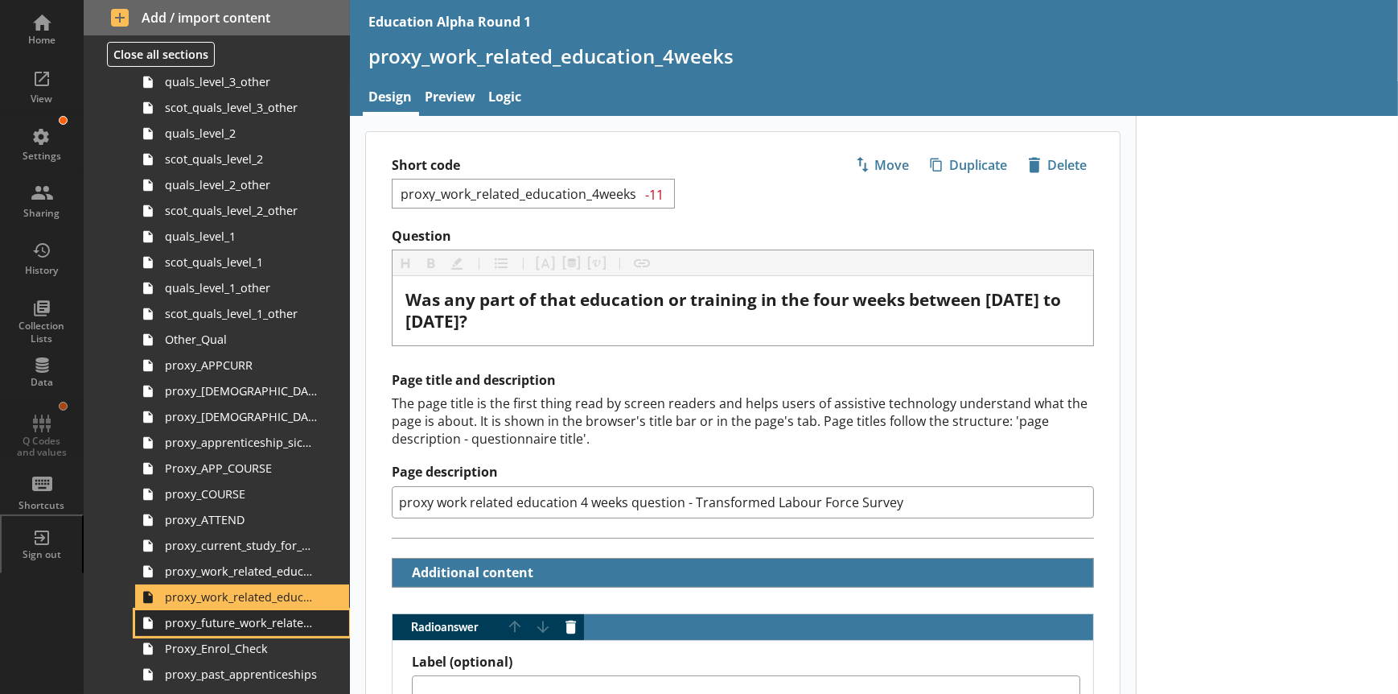
click at [261, 622] on span "proxy_future_work_related_education_3months" at bounding box center [241, 622] width 152 height 15
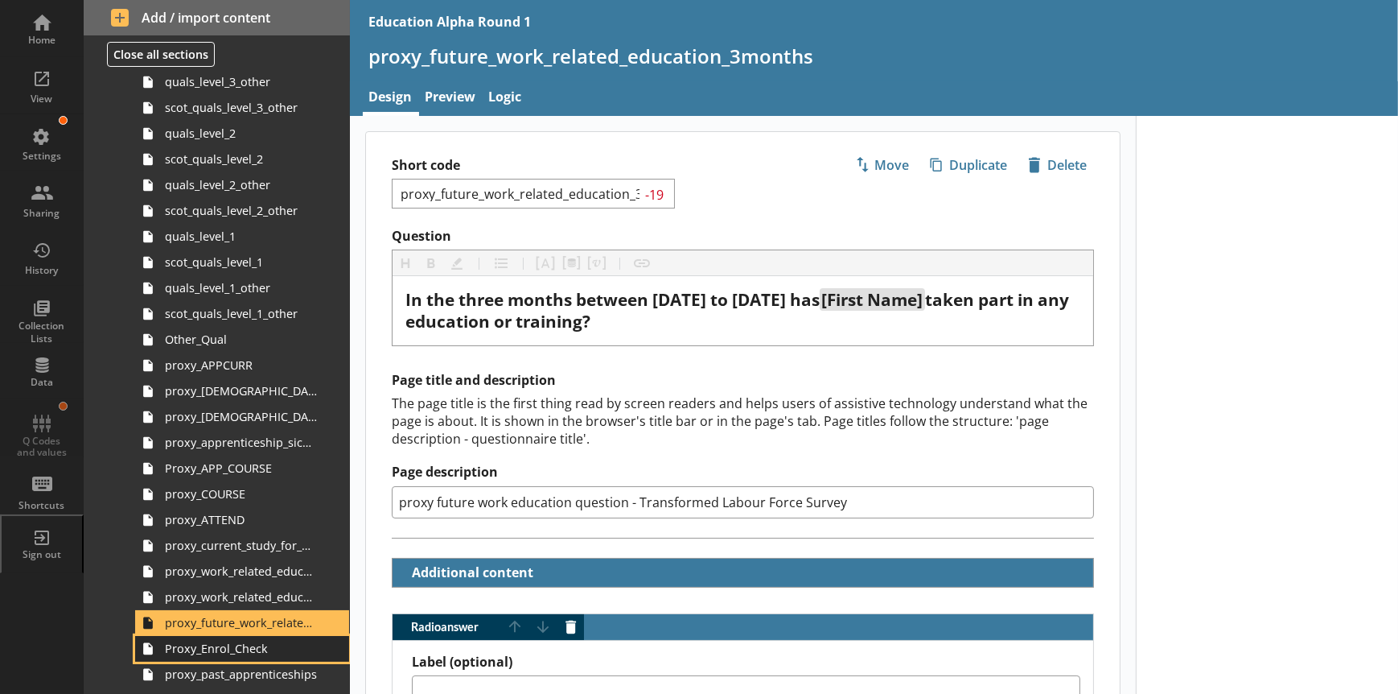
click at [257, 648] on span "Proxy_Enrol_Check" at bounding box center [241, 647] width 152 height 15
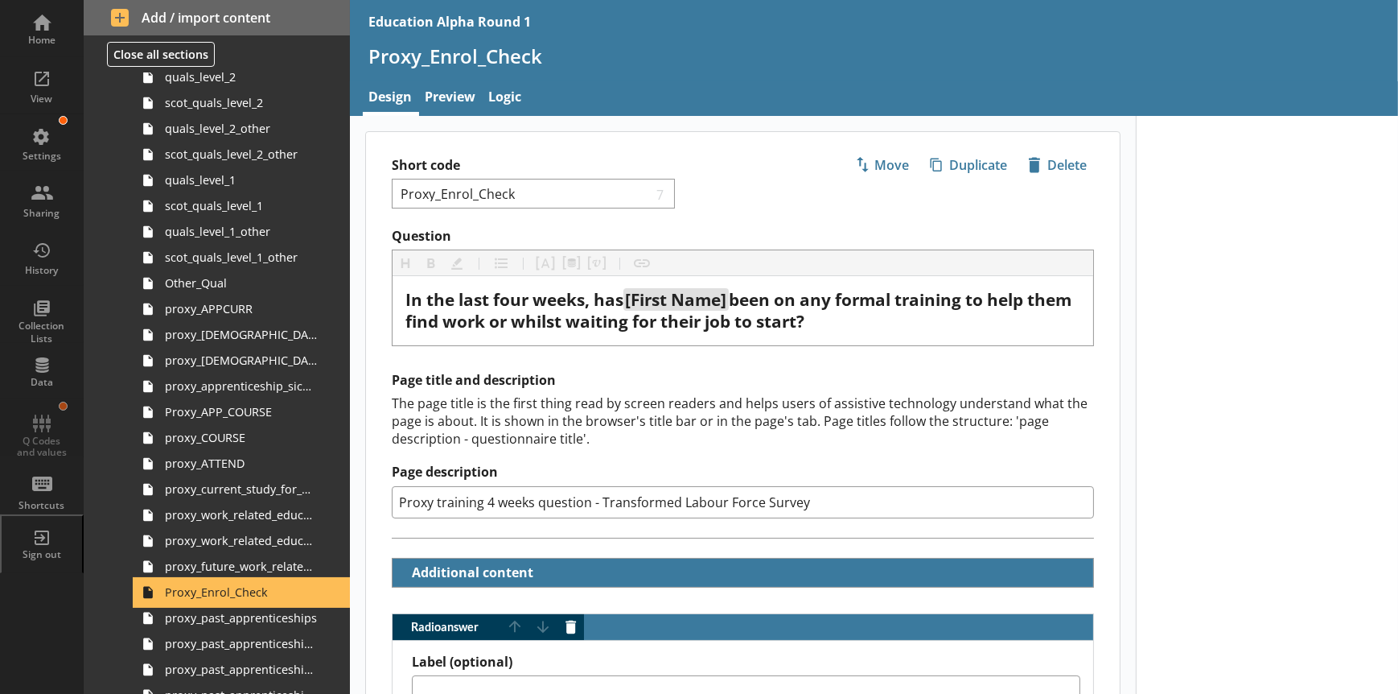
scroll to position [1287, 0]
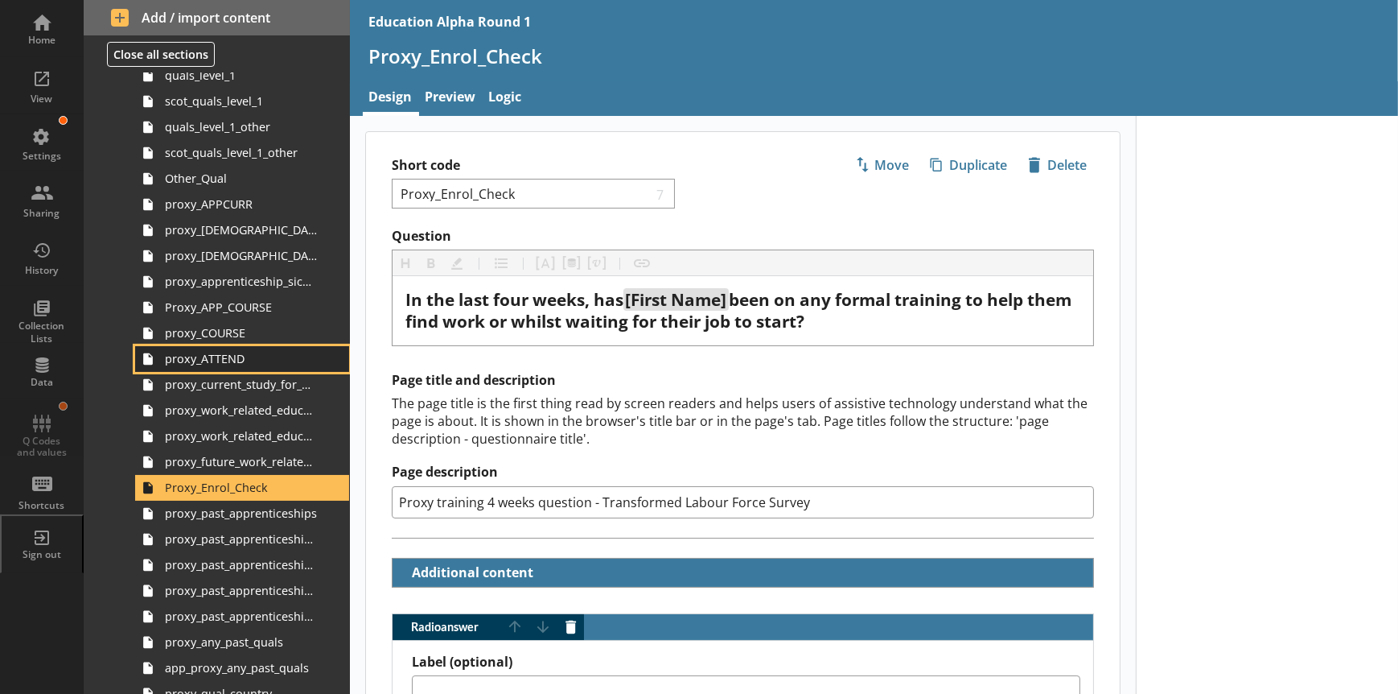
click at [217, 364] on span "proxy_ATTEND" at bounding box center [241, 358] width 152 height 15
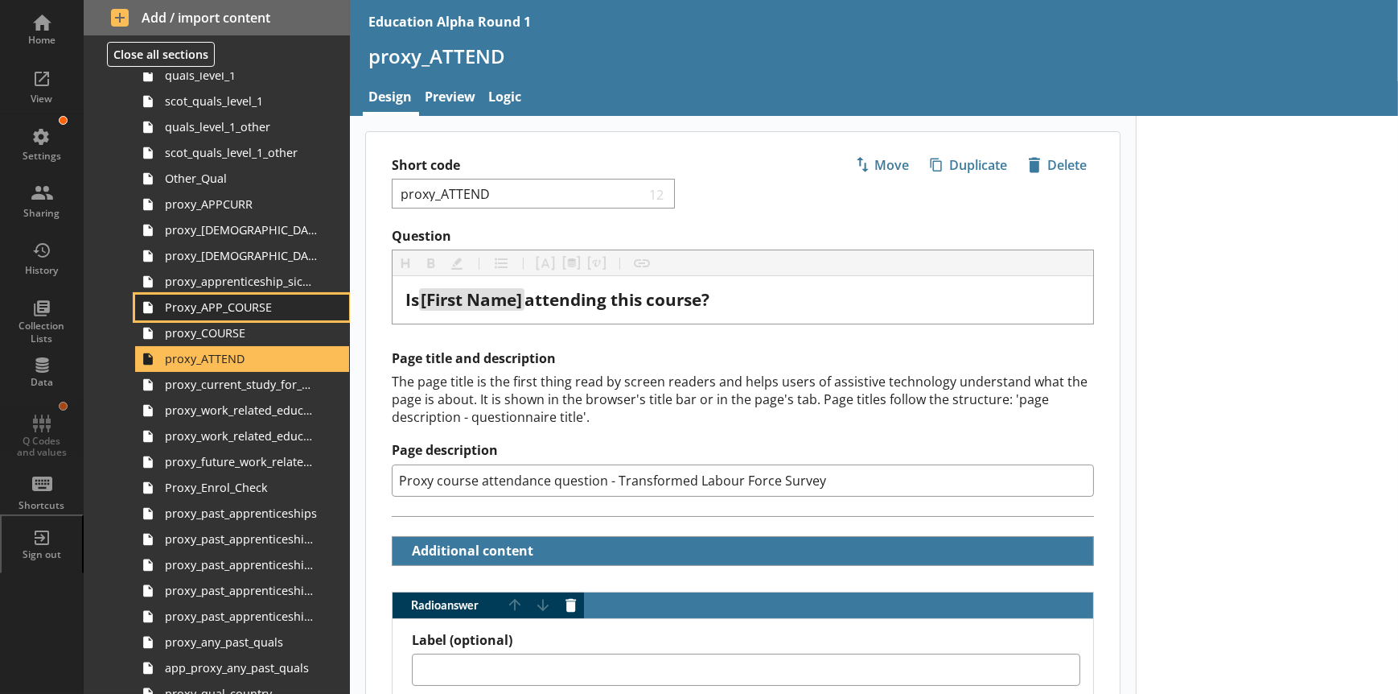
click at [235, 314] on link "Proxy_APP_COURSE" at bounding box center [242, 307] width 214 height 26
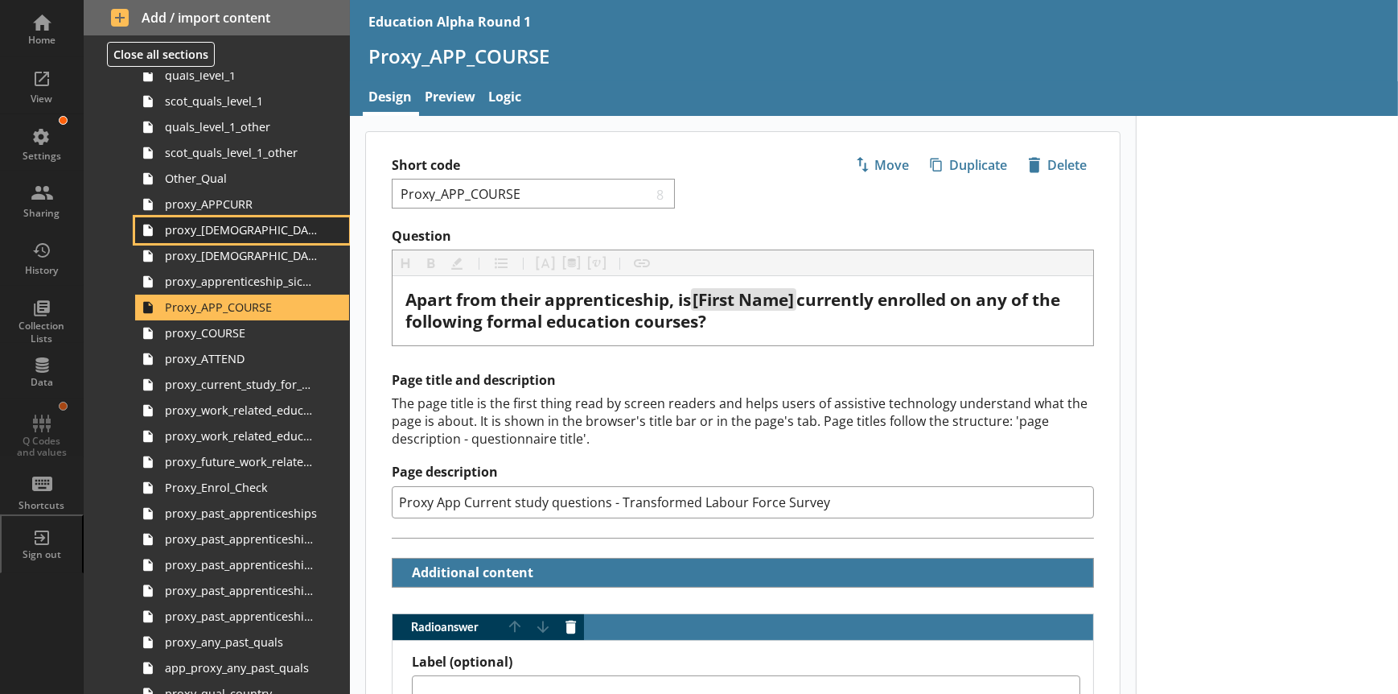
click at [233, 224] on span "proxy_apprenticeship_main_job" at bounding box center [241, 229] width 152 height 15
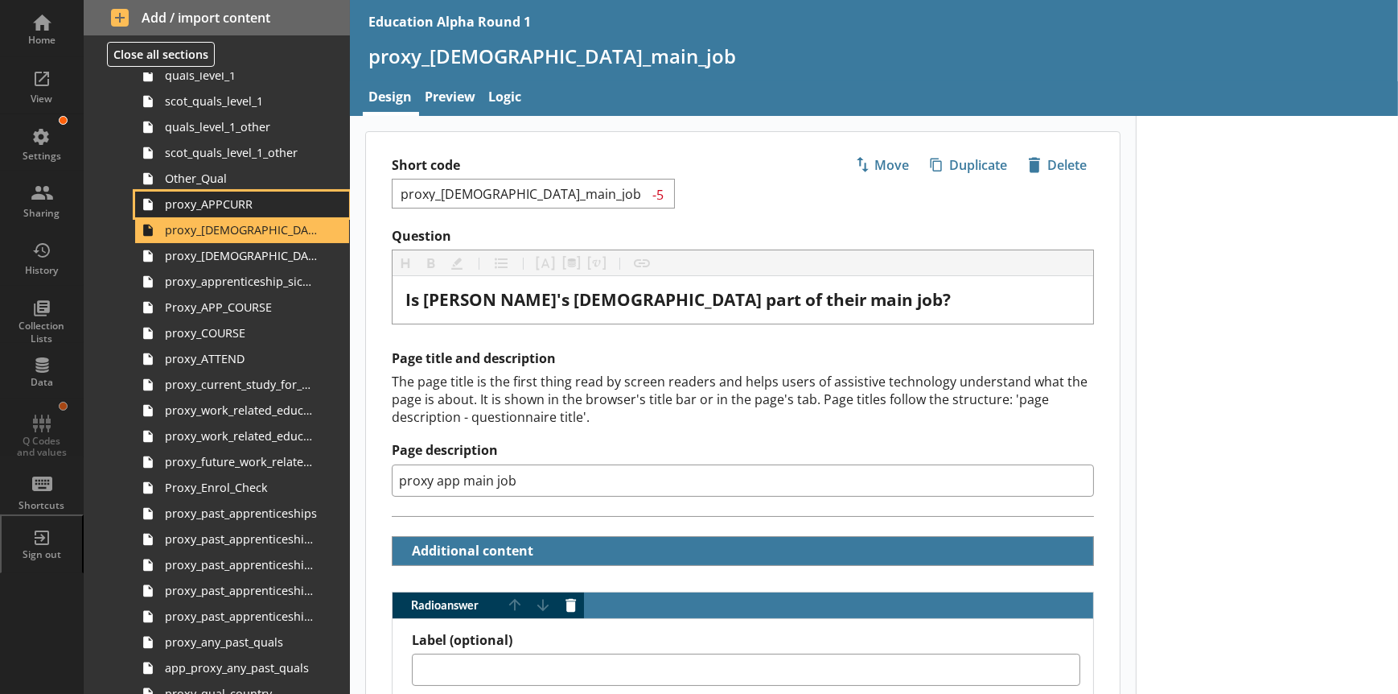
click at [233, 208] on span "proxy_APPCURR" at bounding box center [241, 203] width 152 height 15
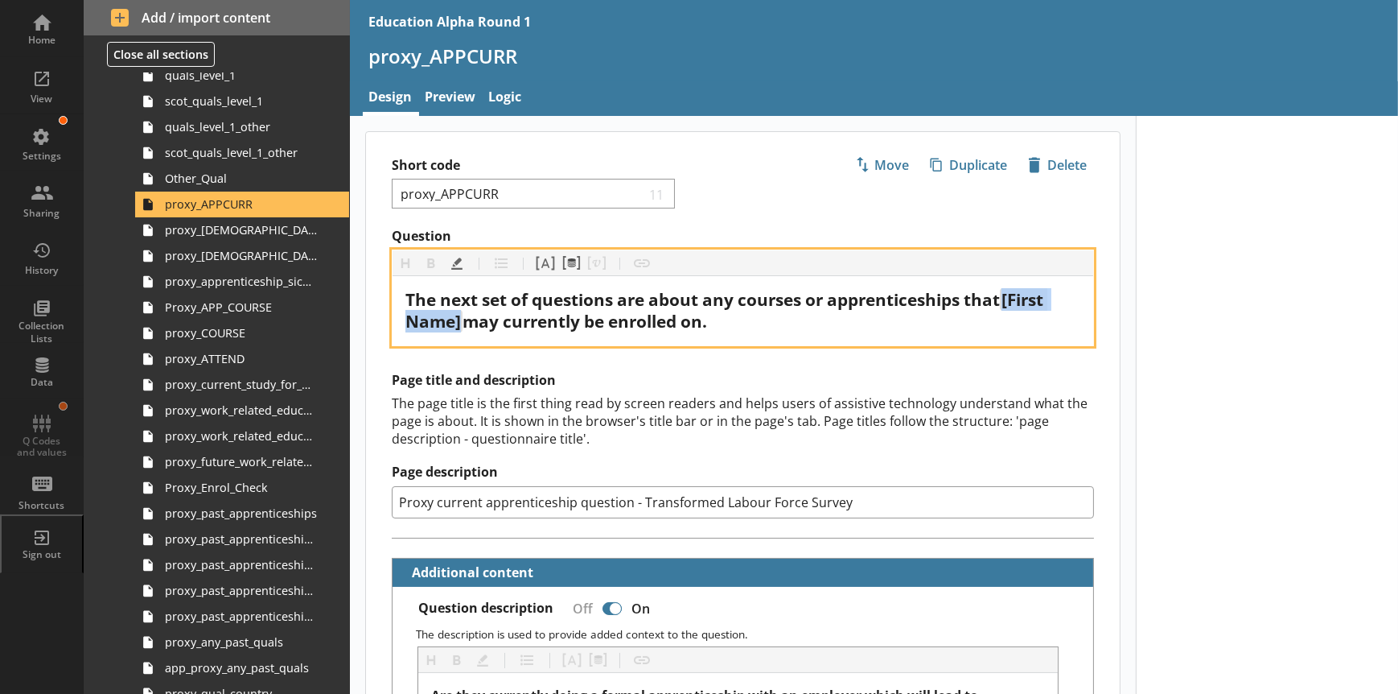
drag, startPoint x: 1010, startPoint y: 298, endPoint x: 463, endPoint y: 326, distance: 547.0
click at [463, 326] on div "The next set of questions are about any courses or apprenticeships that [First …" at bounding box center [743, 310] width 675 height 43
copy span "[First Name]"
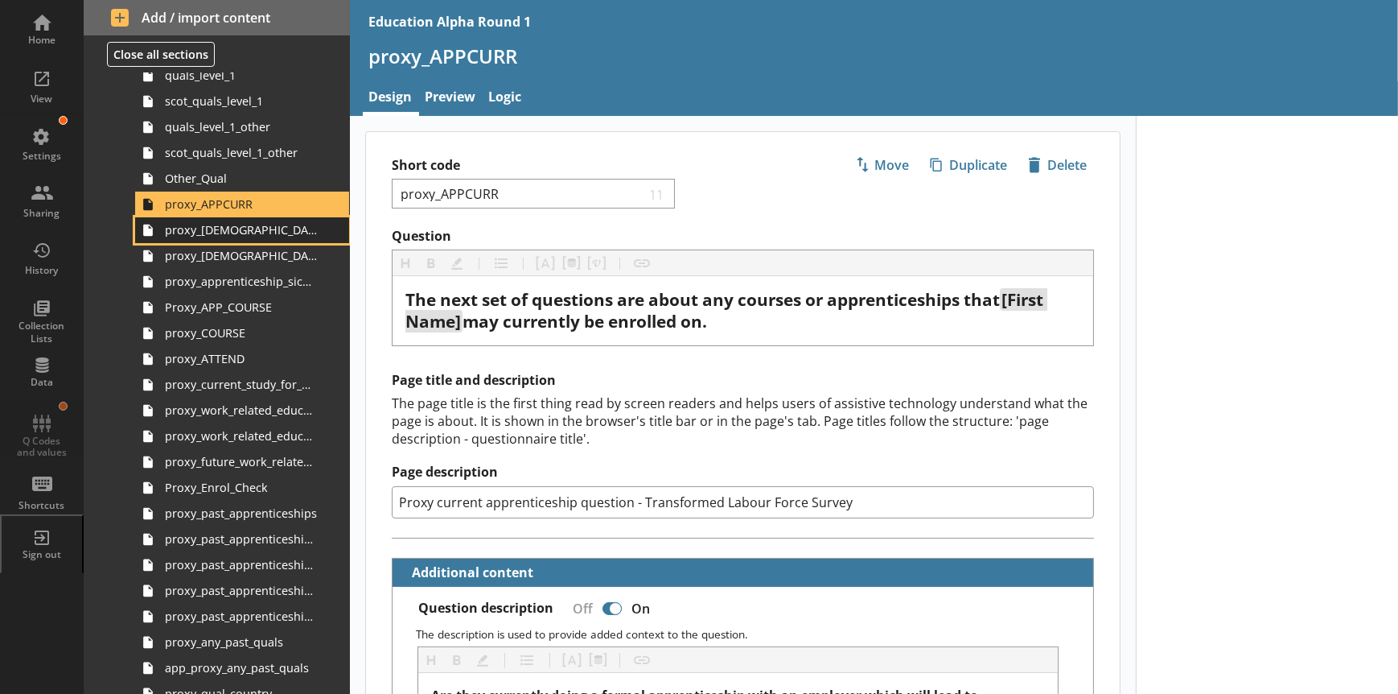
click at [264, 237] on link "proxy_apprenticeship_main_job" at bounding box center [242, 230] width 214 height 26
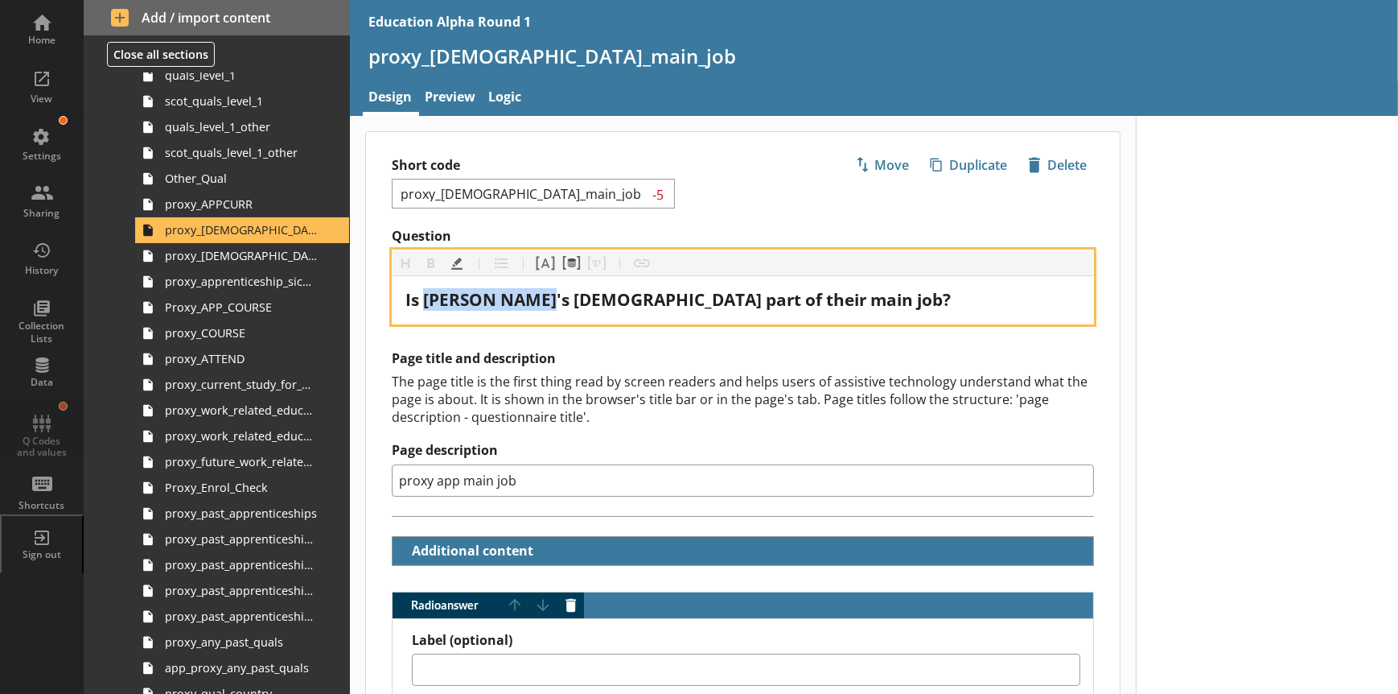
drag, startPoint x: 423, startPoint y: 298, endPoint x: 557, endPoint y: 303, distance: 133.7
click at [557, 303] on span "Is [PERSON NAME]'s apprenticeship part of their main job?" at bounding box center [679, 299] width 546 height 23
click at [930, 300] on div "Is [First Name]'s apprenticeship part of their main job?" at bounding box center [743, 300] width 675 height 22
click at [527, 304] on span "Is [First Name]'s apprenticeship part of their main job?" at bounding box center [662, 299] width 513 height 23
drag, startPoint x: 467, startPoint y: 299, endPoint x: 430, endPoint y: 299, distance: 36.2
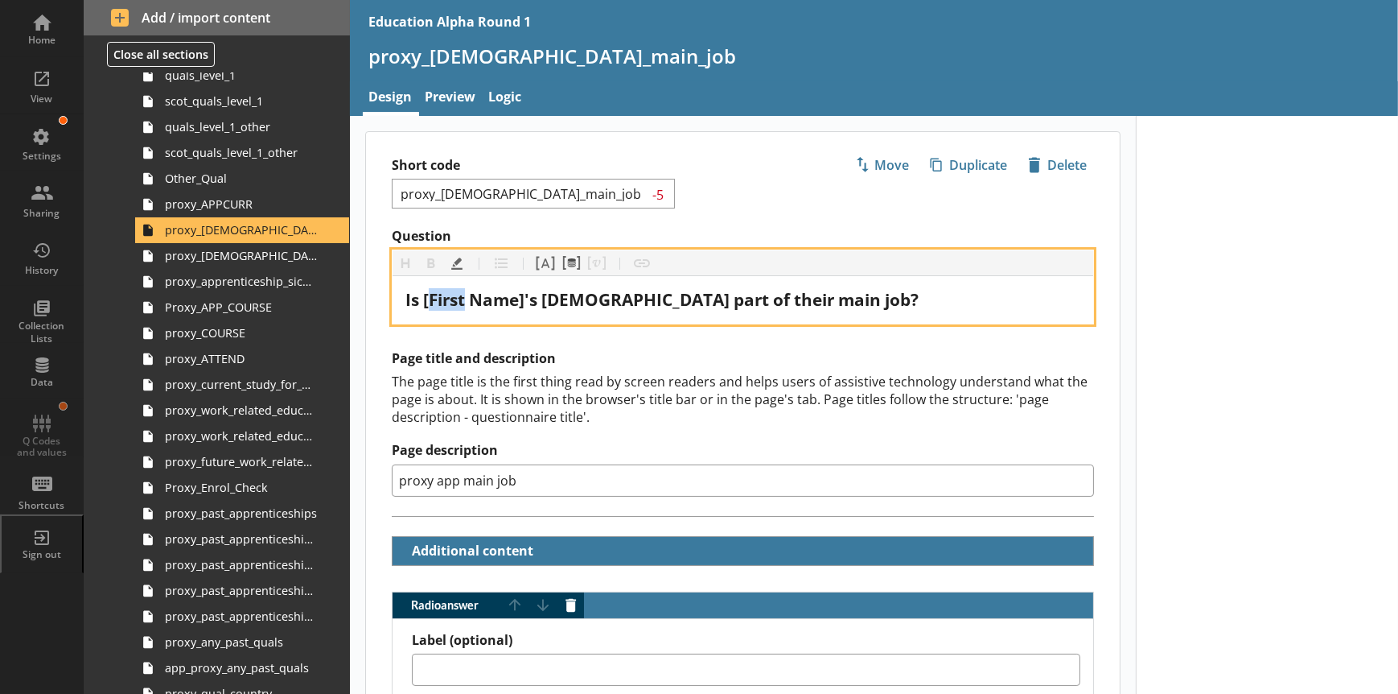
click at [430, 299] on span "Is [First Name]'s apprenticeship part of their main job?" at bounding box center [662, 299] width 513 height 23
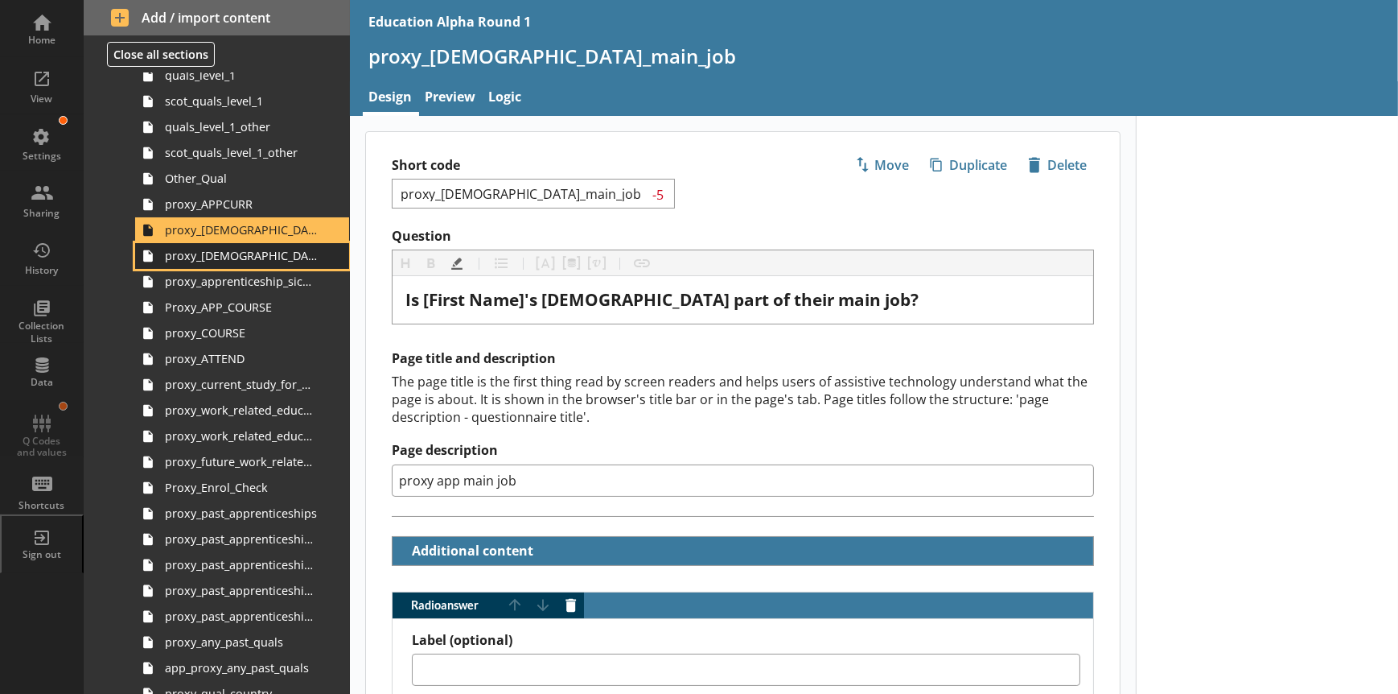
click at [264, 263] on link "proxy_apprenticeship_soc2020_job_title" at bounding box center [242, 256] width 214 height 26
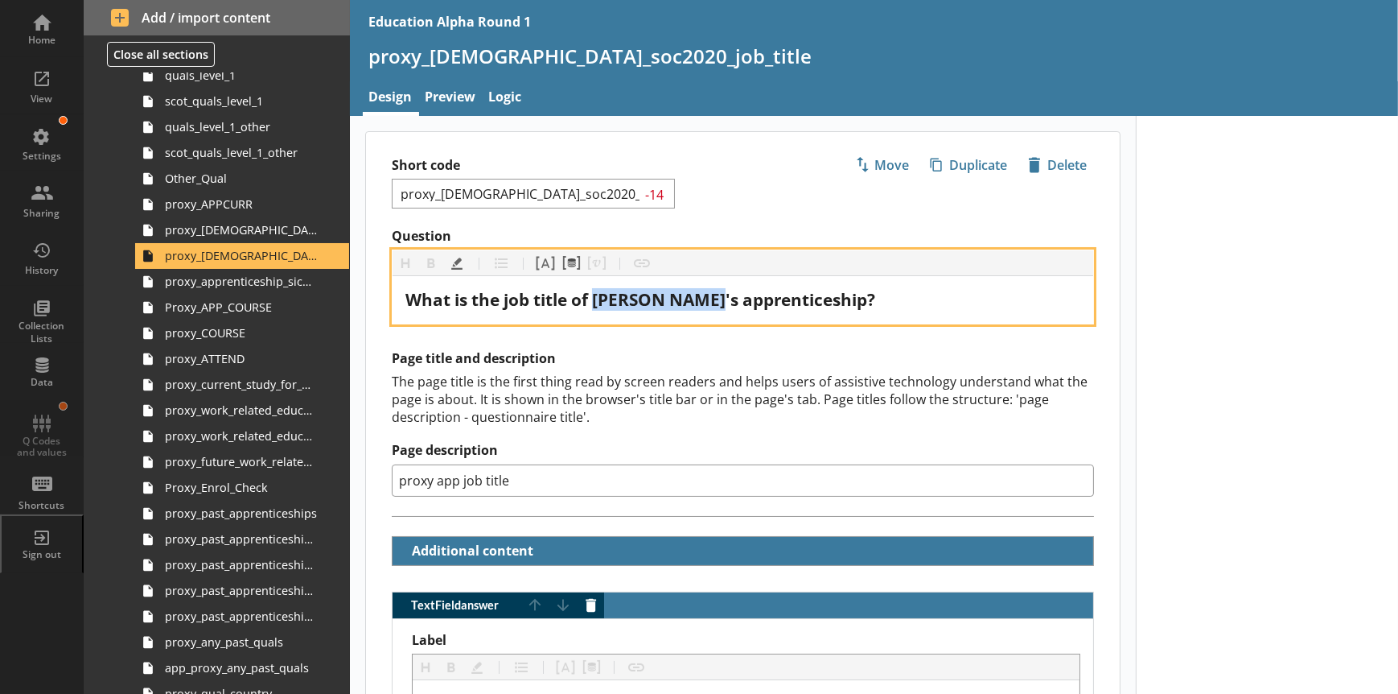
drag, startPoint x: 595, startPoint y: 302, endPoint x: 727, endPoint y: 302, distance: 132.8
click at [727, 302] on span "What is the job title of [PERSON NAME]'s apprenticeship?" at bounding box center [641, 299] width 470 height 23
copy span "[PERSON NAME]"
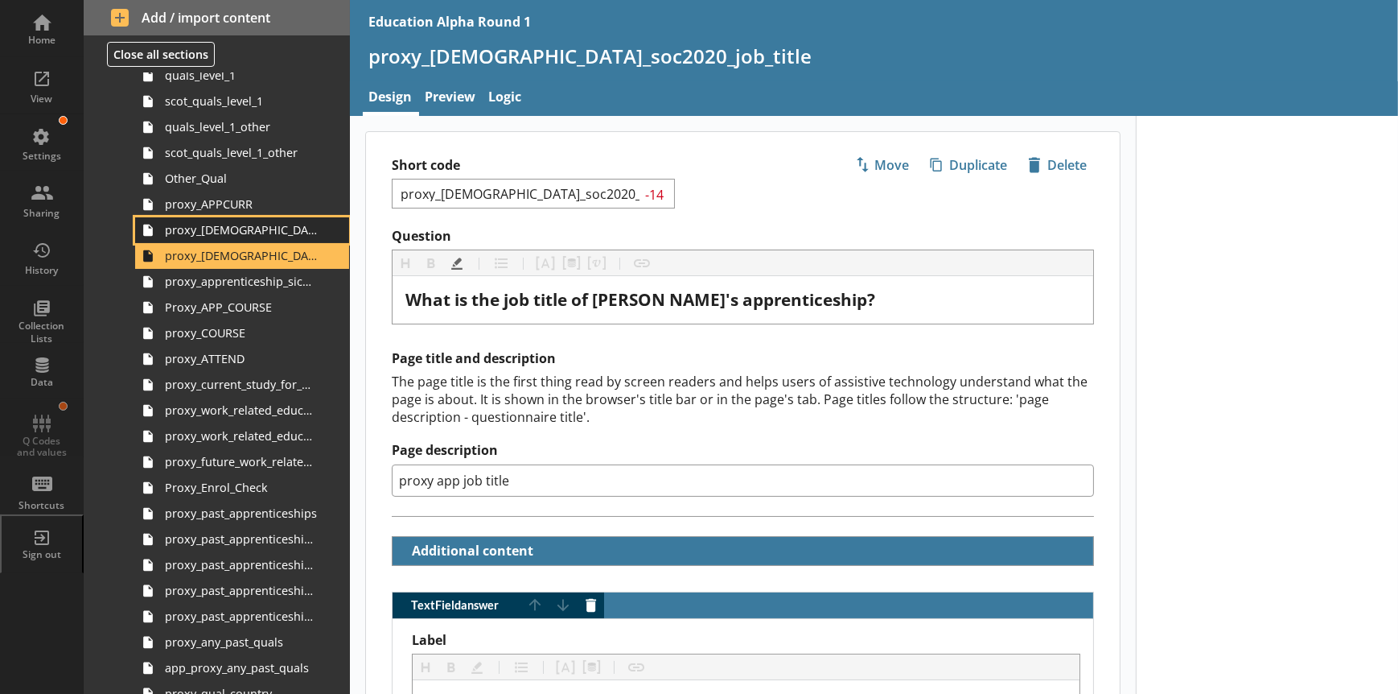
click at [244, 236] on span "proxy_apprenticeship_main_job" at bounding box center [241, 229] width 152 height 15
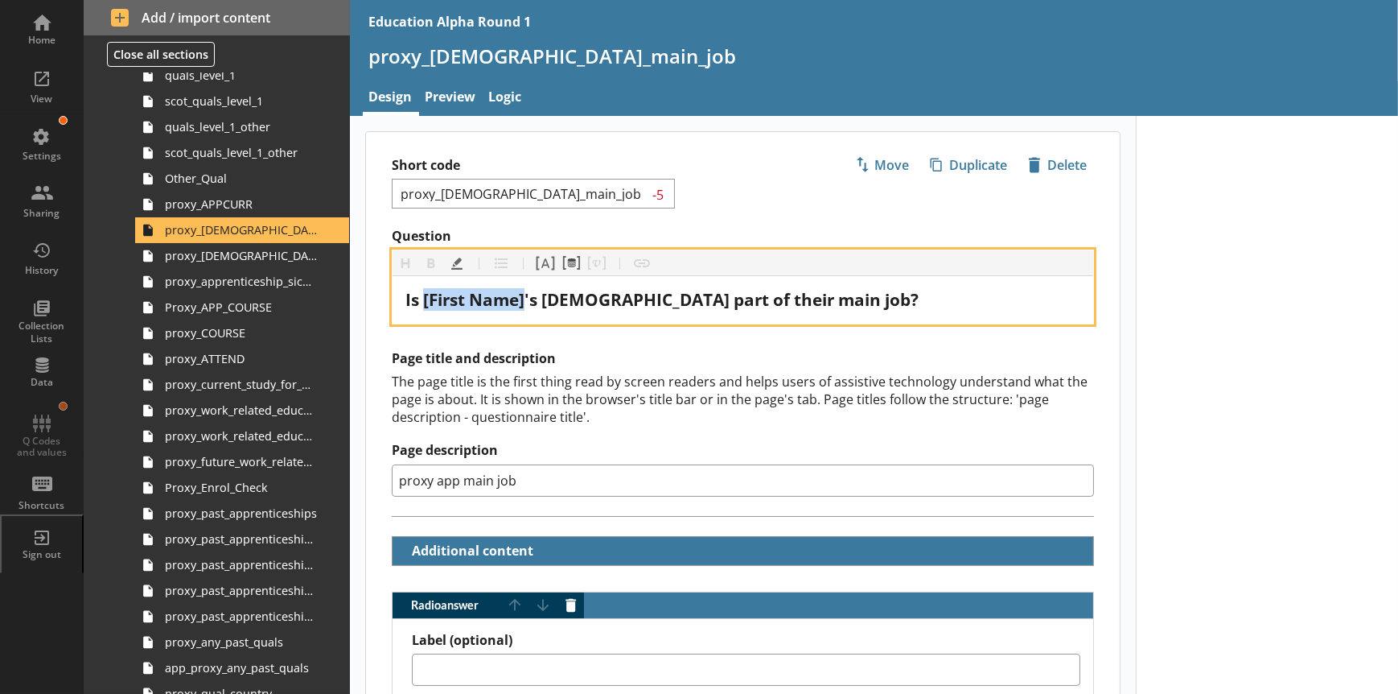
drag, startPoint x: 424, startPoint y: 299, endPoint x: 525, endPoint y: 301, distance: 100.6
click at [525, 301] on span "Is [First Name]'s apprenticeship part of their main job?" at bounding box center [662, 299] width 513 height 23
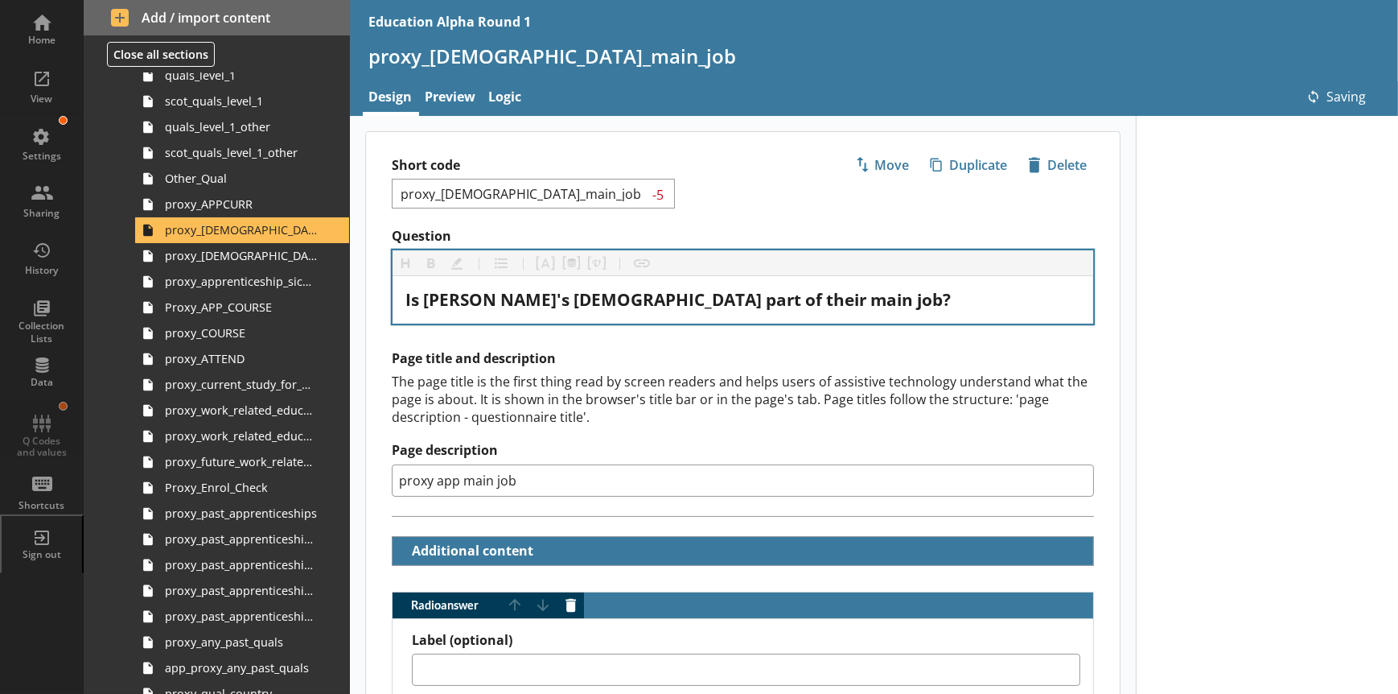
click at [814, 367] on div "Page title and description The page title is the first thing read by screen rea…" at bounding box center [743, 423] width 702 height 146
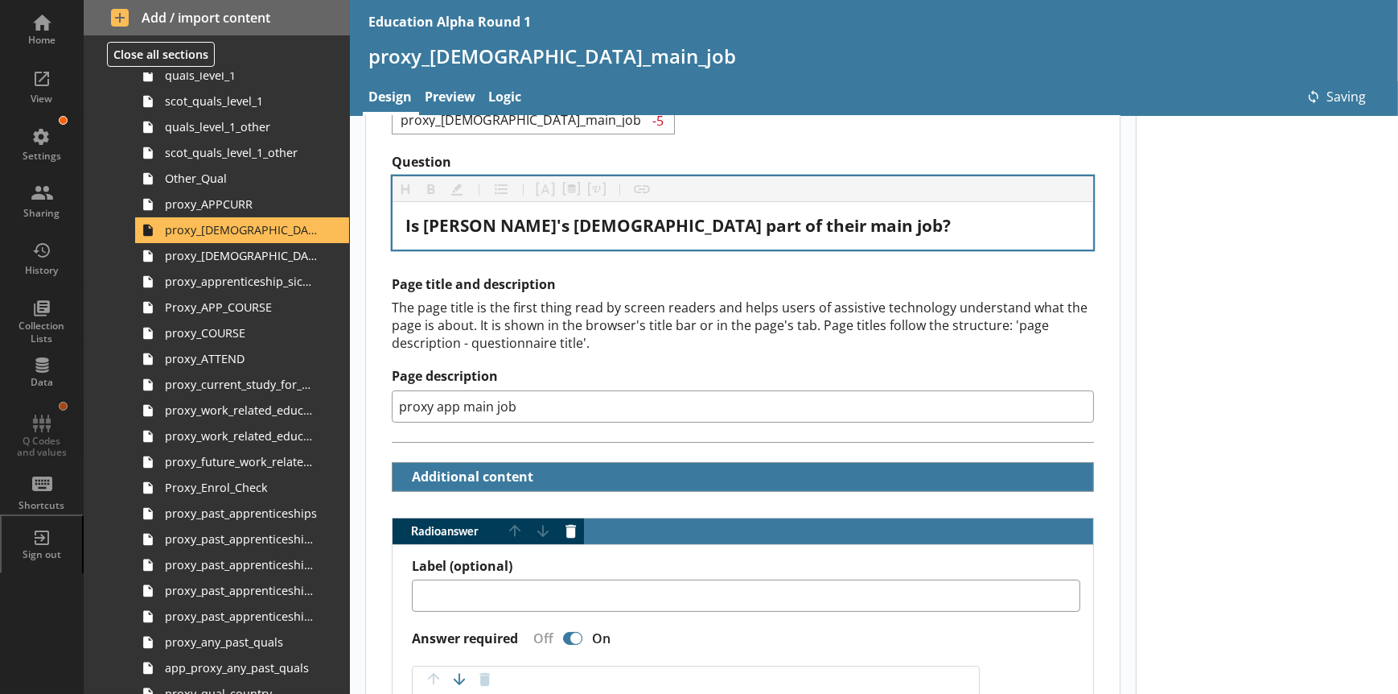
type textarea "x"
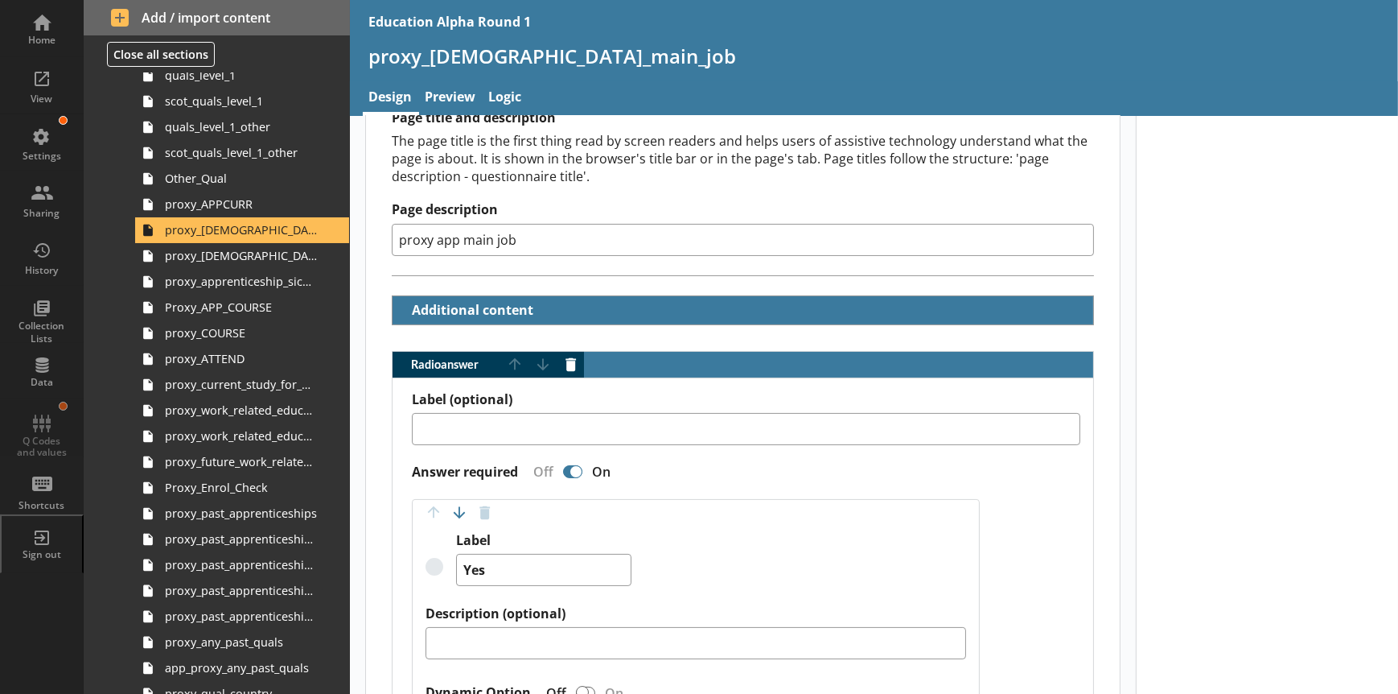
scroll to position [241, 0]
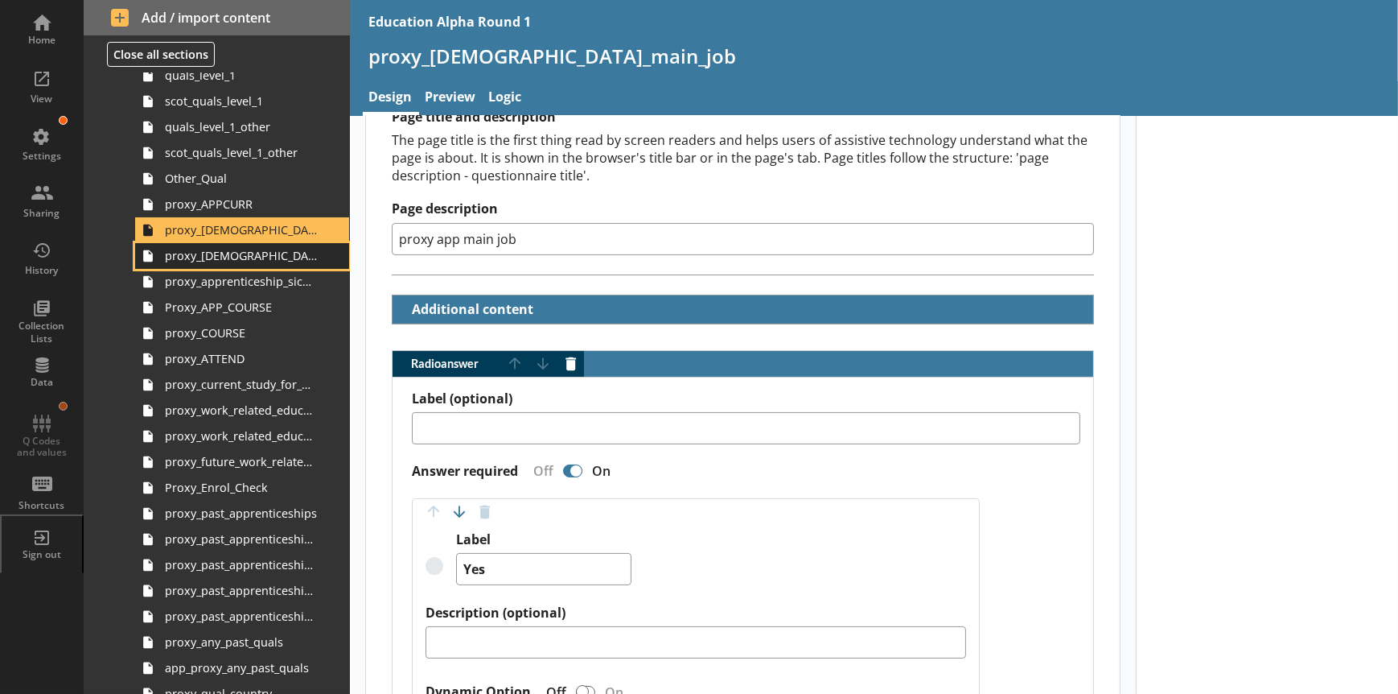
click at [232, 262] on link "proxy_apprenticeship_soc2020_job_title" at bounding box center [242, 256] width 214 height 26
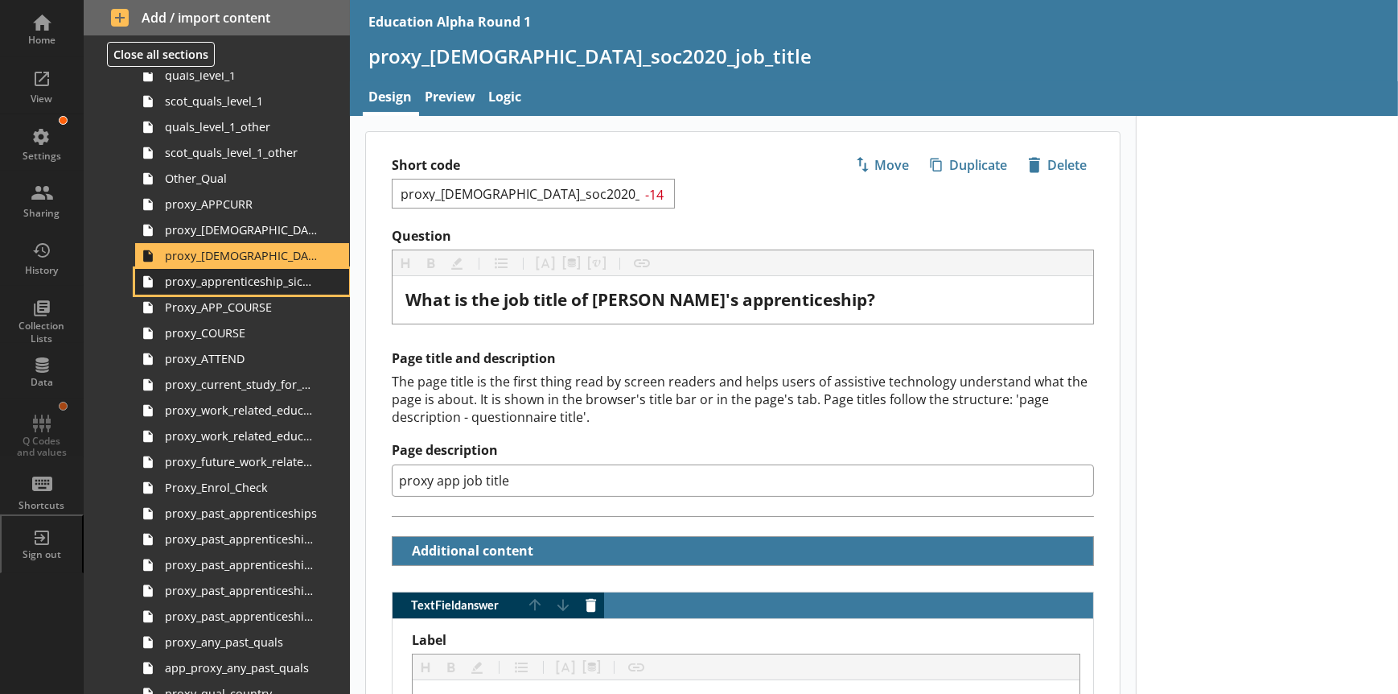
click at [255, 289] on link "proxy_apprenticeship_sic2007_industry" at bounding box center [242, 282] width 214 height 26
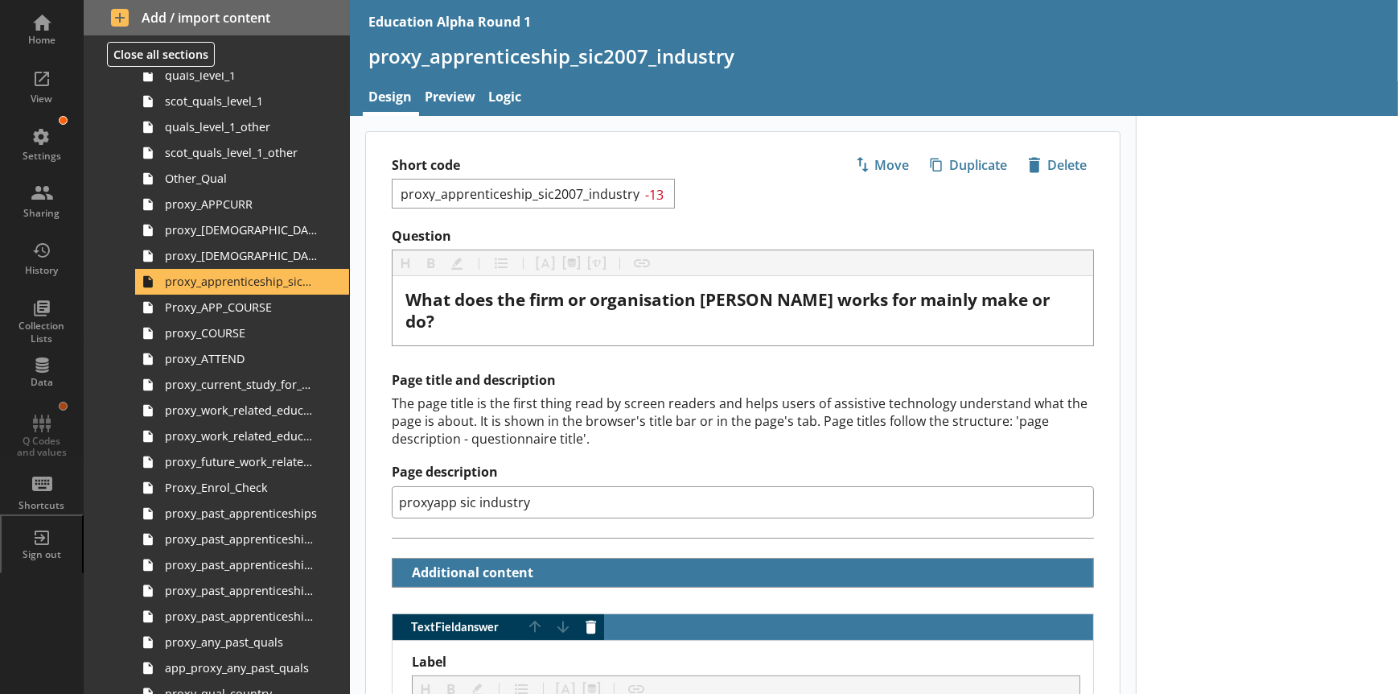
click at [738, 236] on label "Question" at bounding box center [743, 236] width 702 height 17
click at [46, 150] on div "Settings" at bounding box center [42, 156] width 56 height 13
